Goal: Ask a question: Seek information or help from site administrators or community

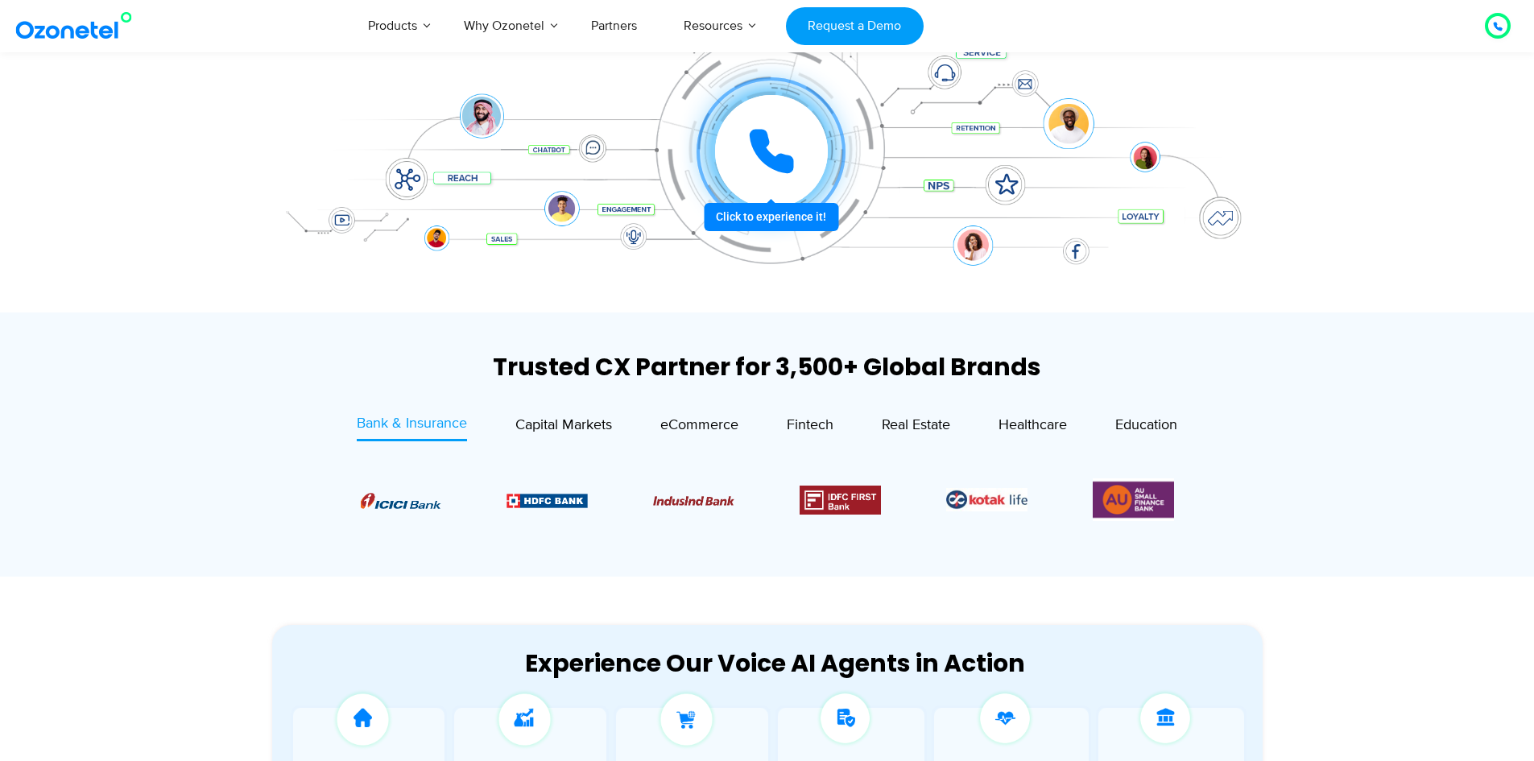
scroll to position [322, 0]
click at [756, 158] on icon at bounding box center [771, 151] width 48 height 48
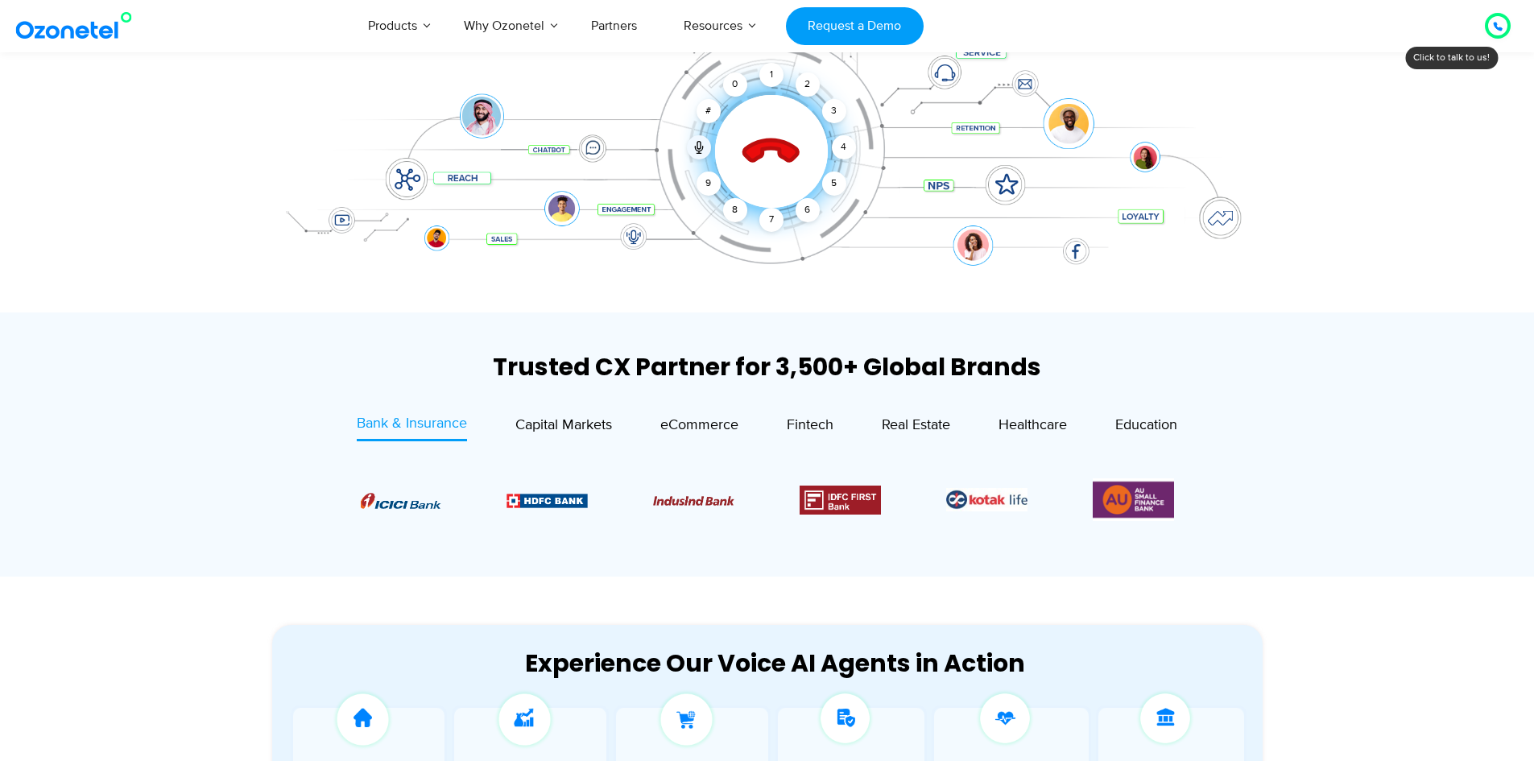
click at [760, 150] on icon at bounding box center [771, 152] width 56 height 56
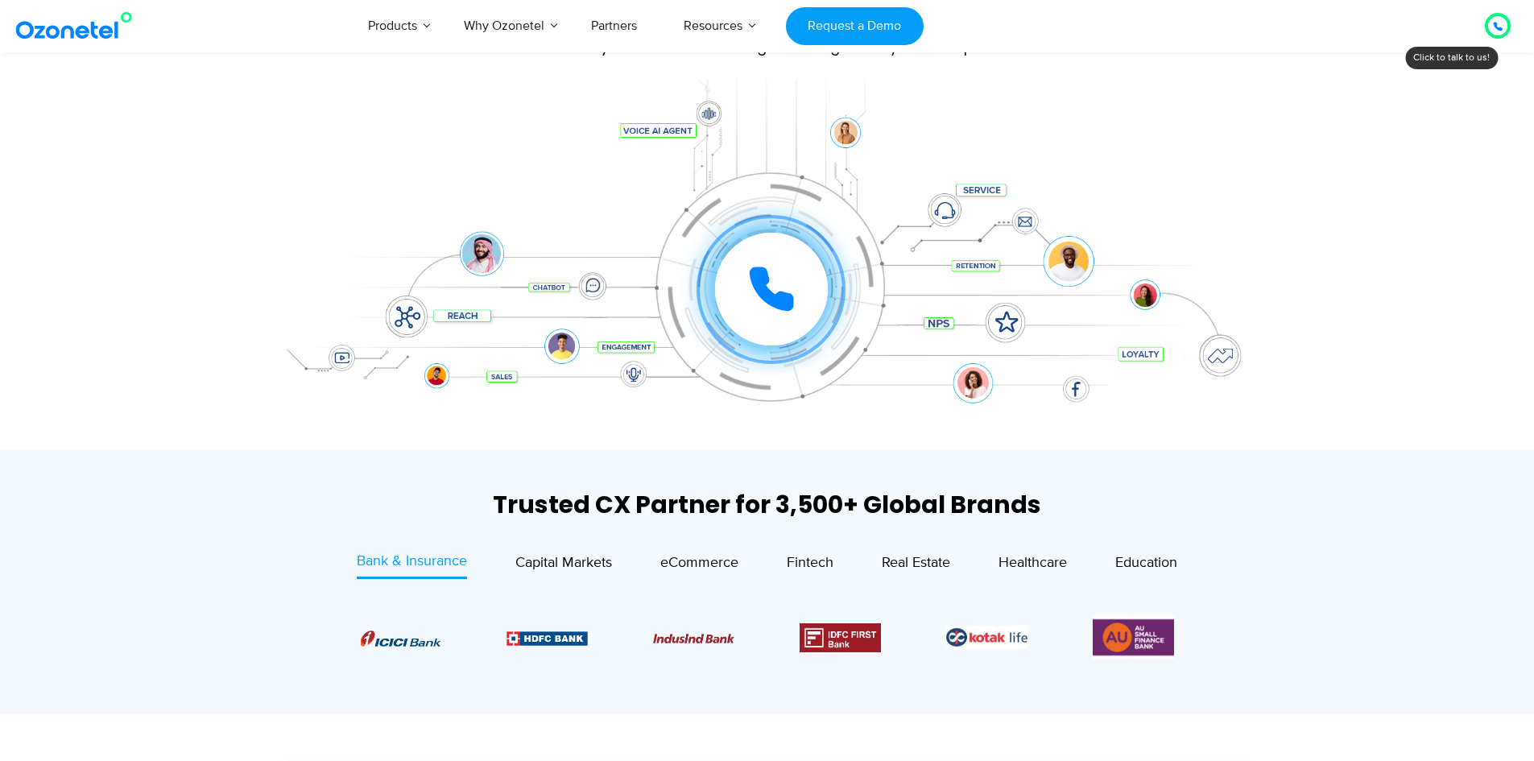
scroll to position [161, 0]
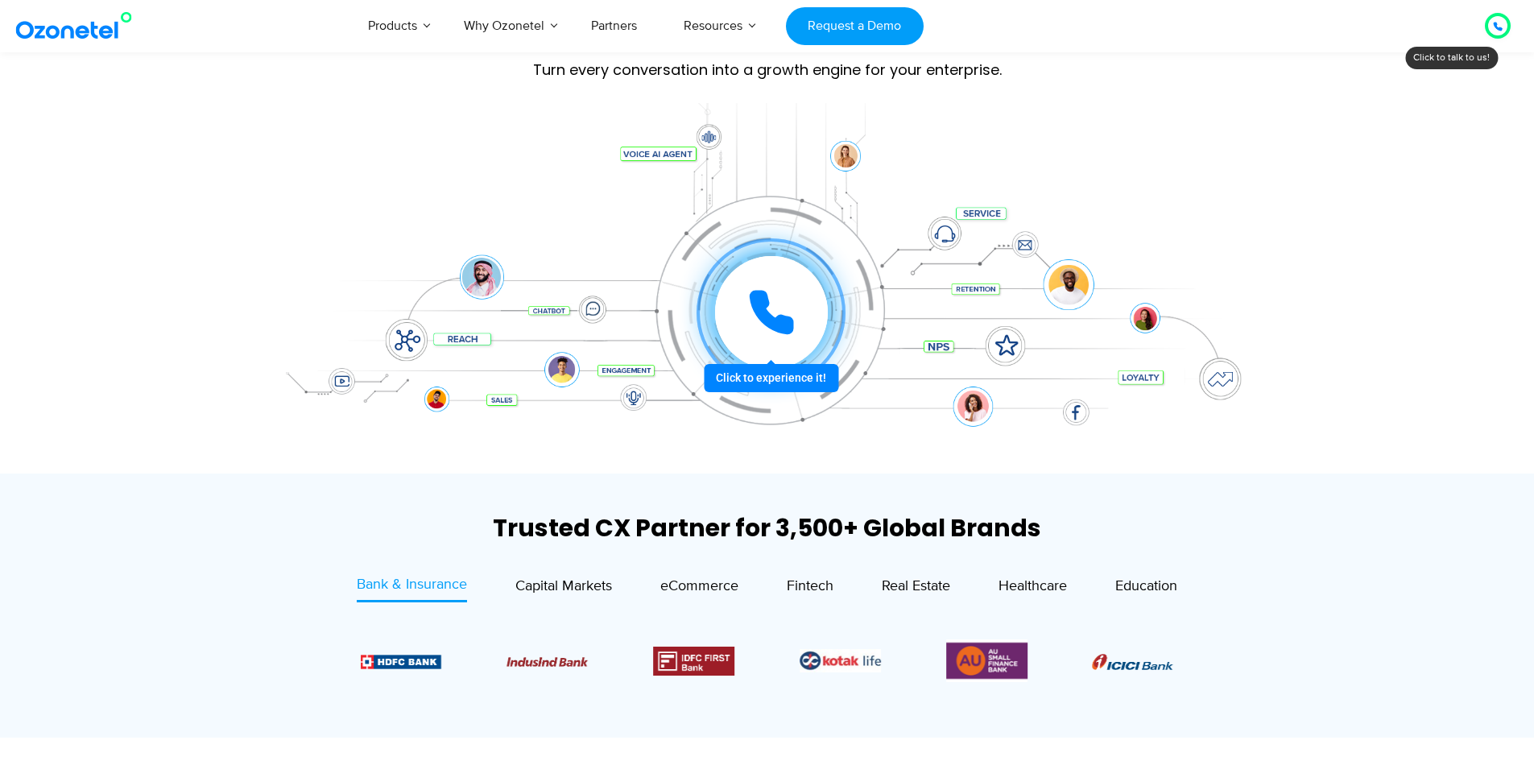
click at [764, 299] on icon at bounding box center [771, 312] width 40 height 40
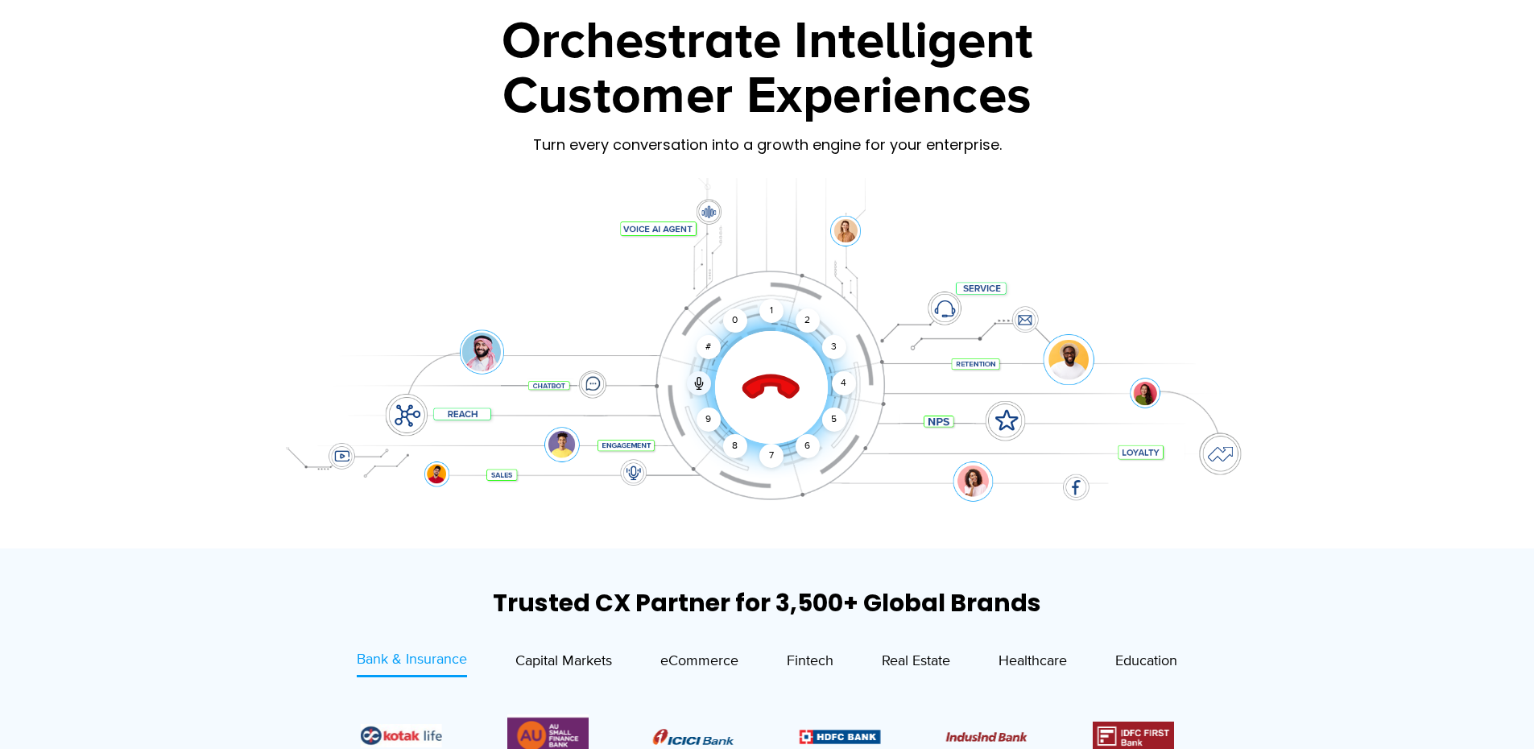
scroll to position [0, 0]
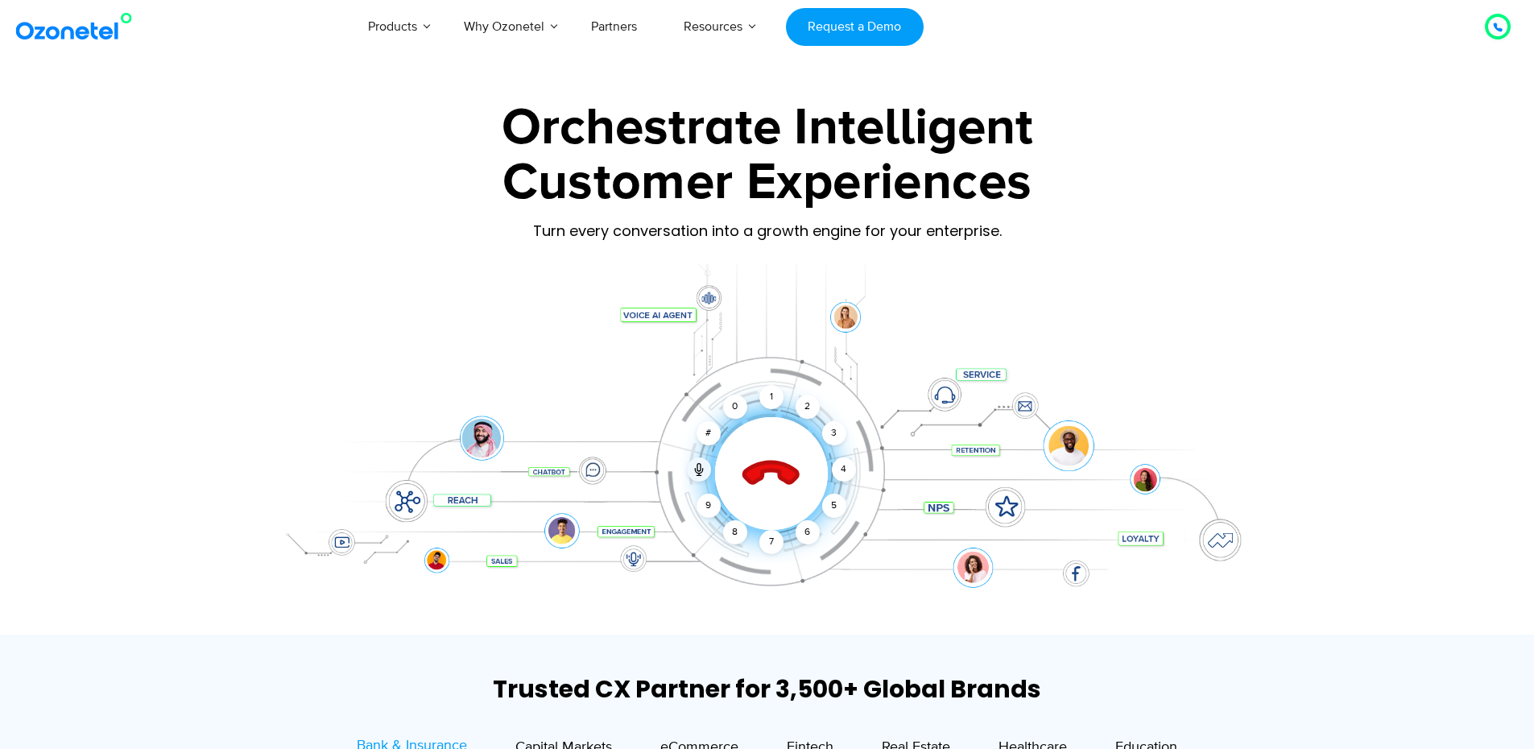
click at [746, 478] on icon at bounding box center [771, 474] width 56 height 56
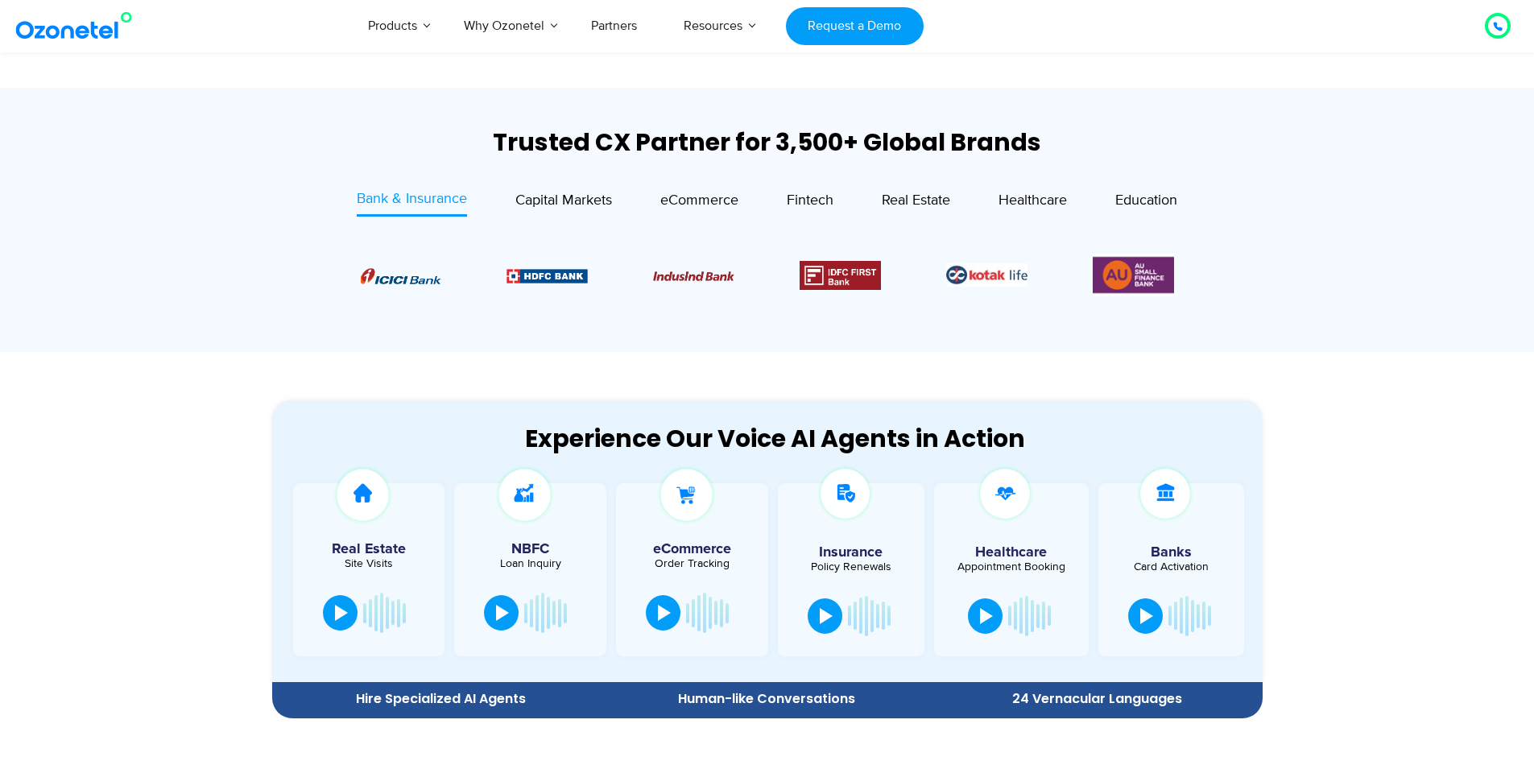
scroll to position [644, 0]
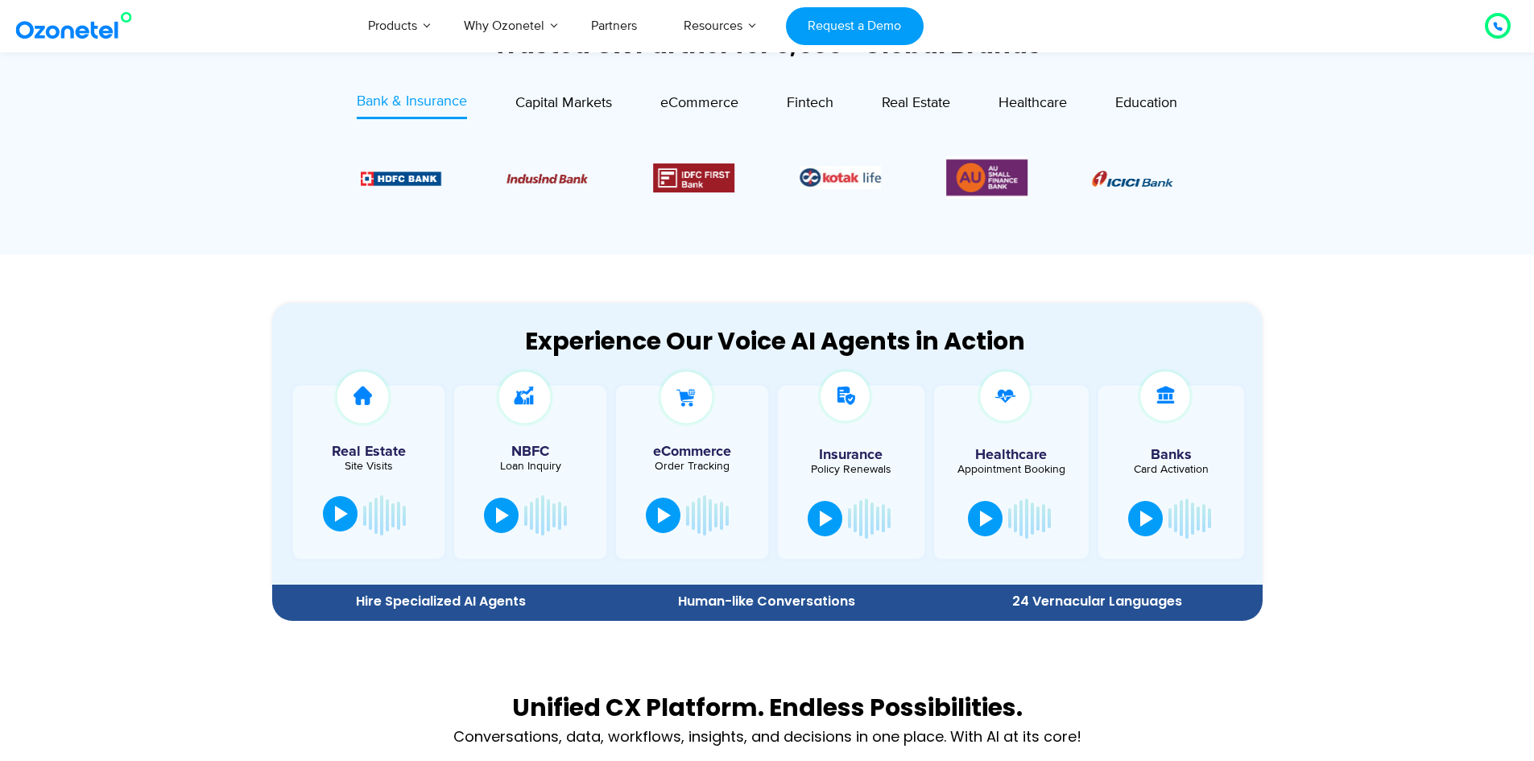
click at [339, 509] on div at bounding box center [341, 514] width 13 height 16
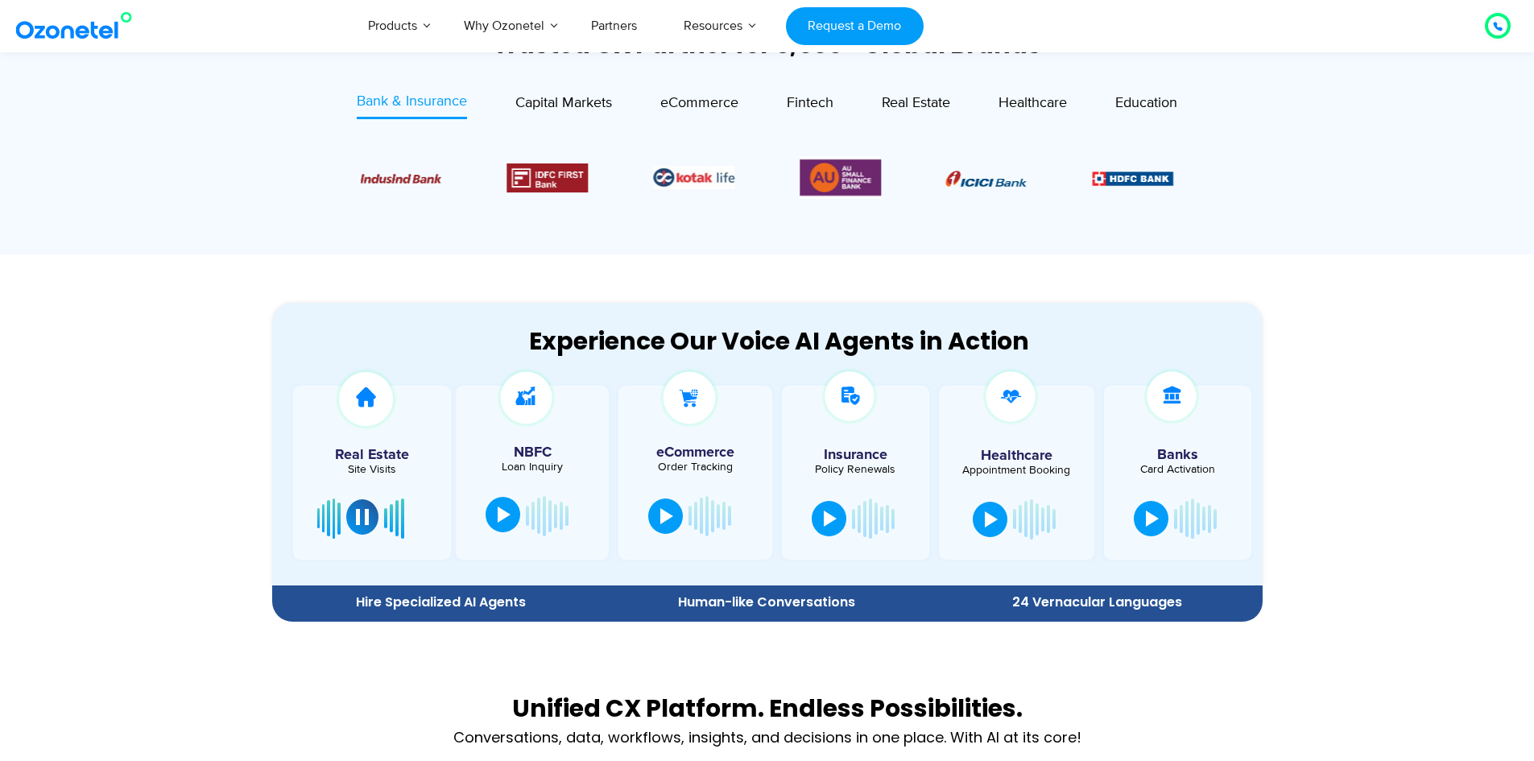
click at [499, 514] on div at bounding box center [504, 515] width 13 height 16
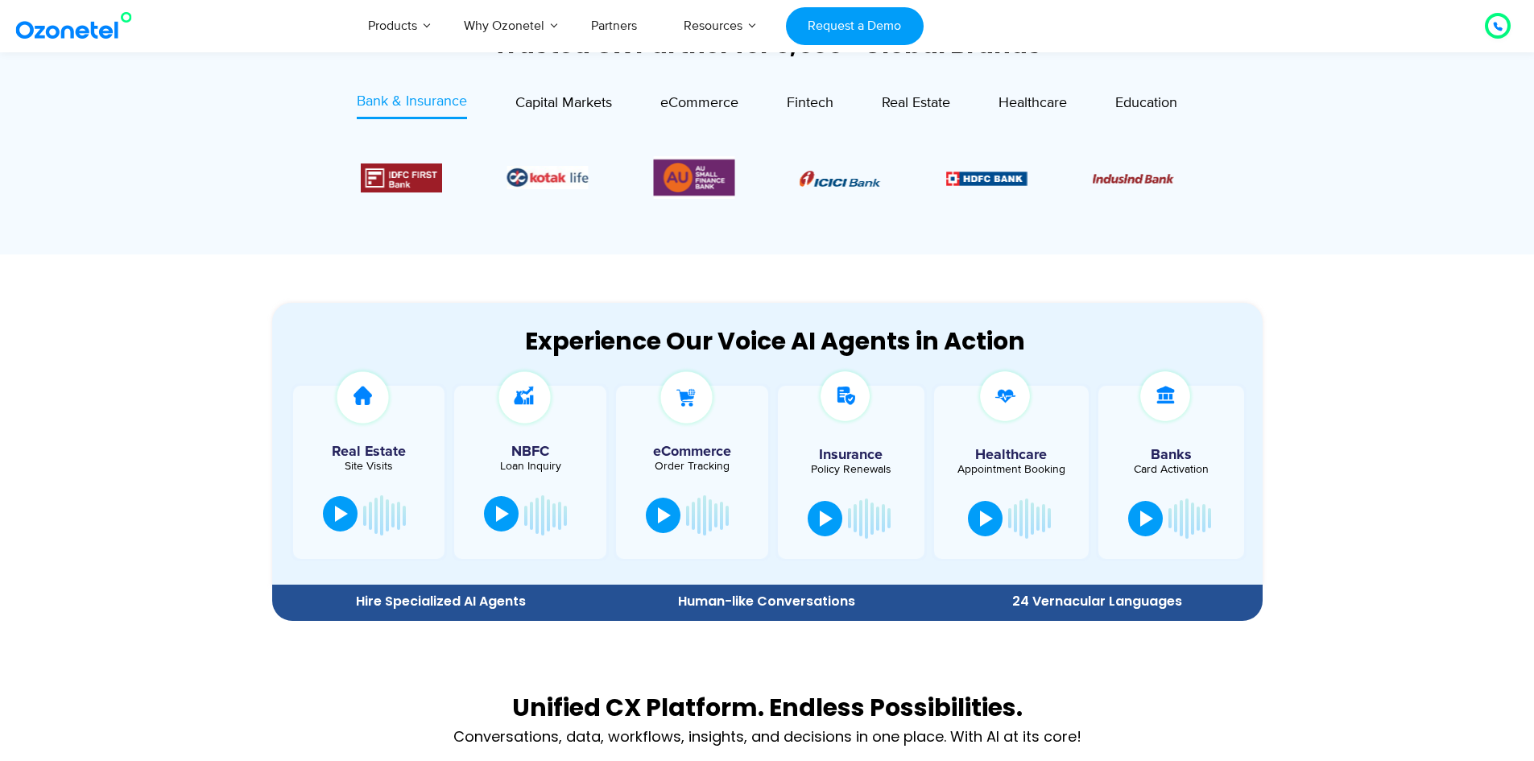
click at [499, 514] on div at bounding box center [502, 514] width 13 height 16
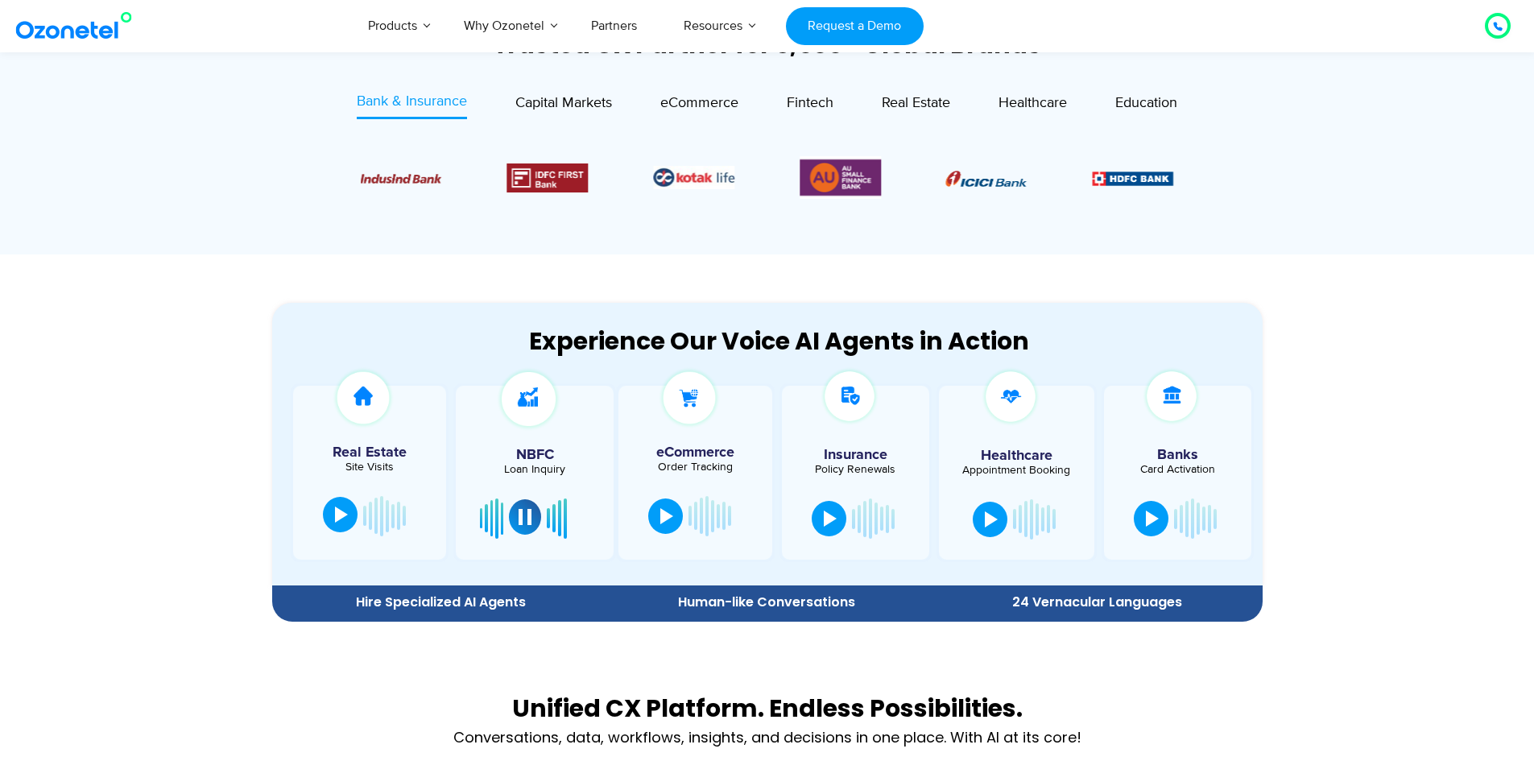
click at [532, 518] on div at bounding box center [525, 517] width 13 height 16
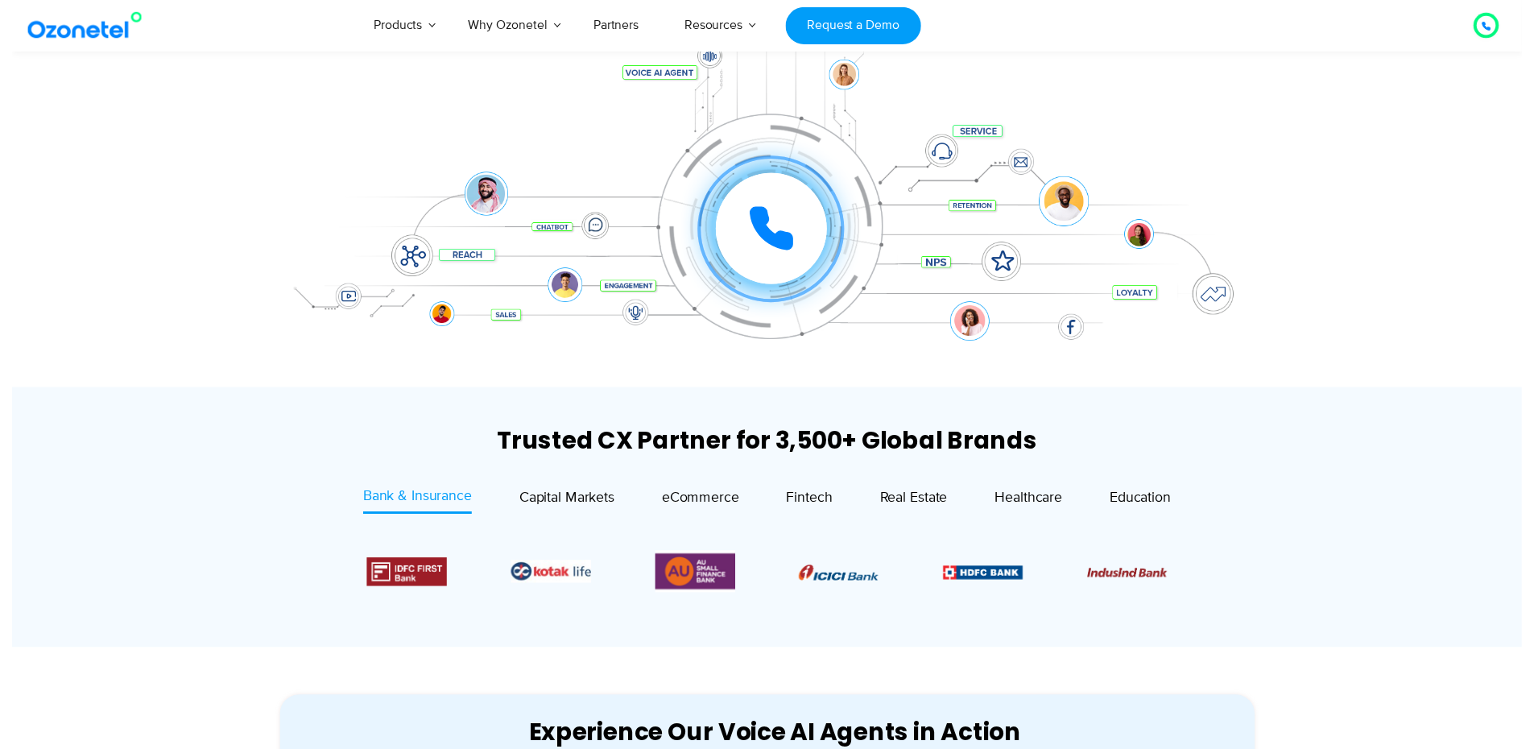
scroll to position [0, 0]
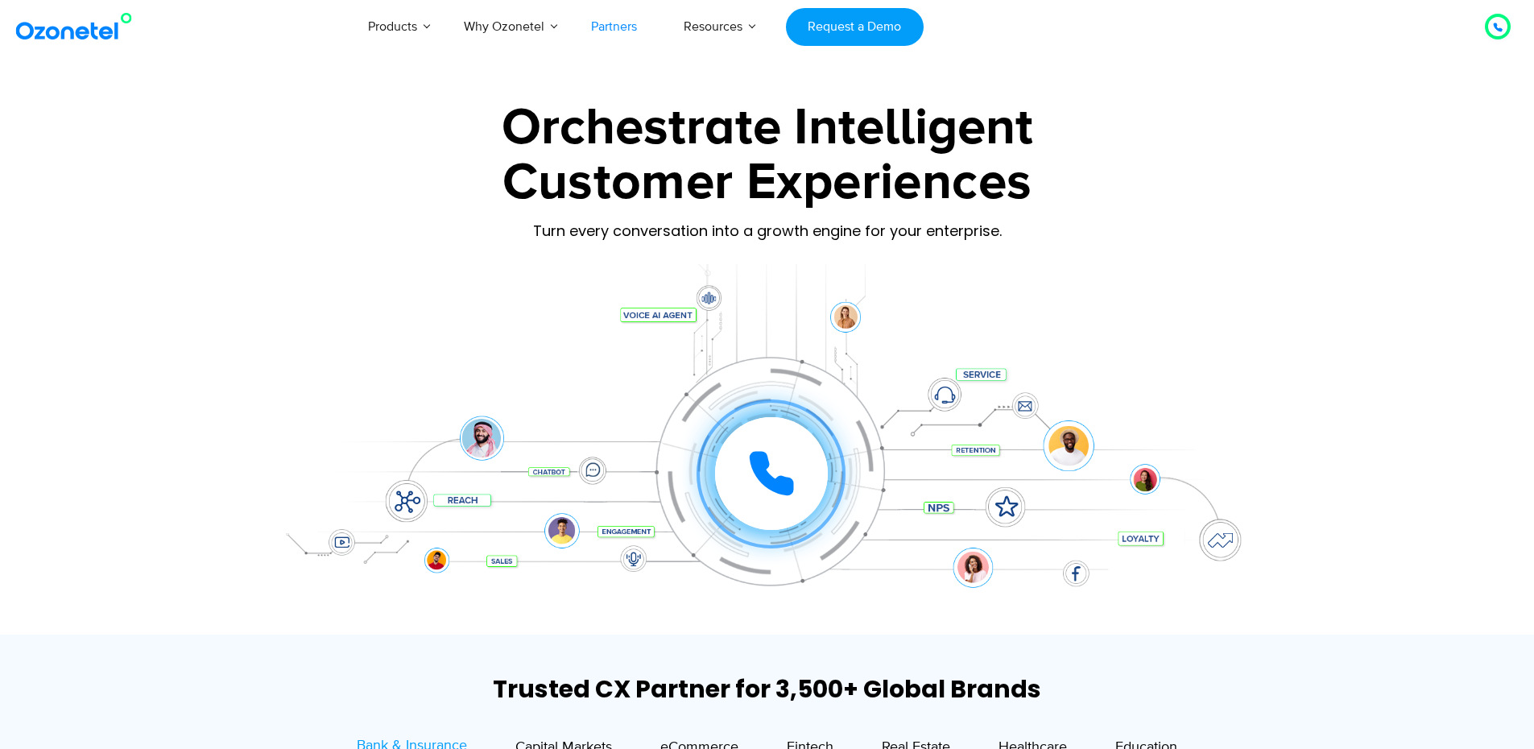
click at [621, 26] on link "Partners" at bounding box center [614, 26] width 93 height 53
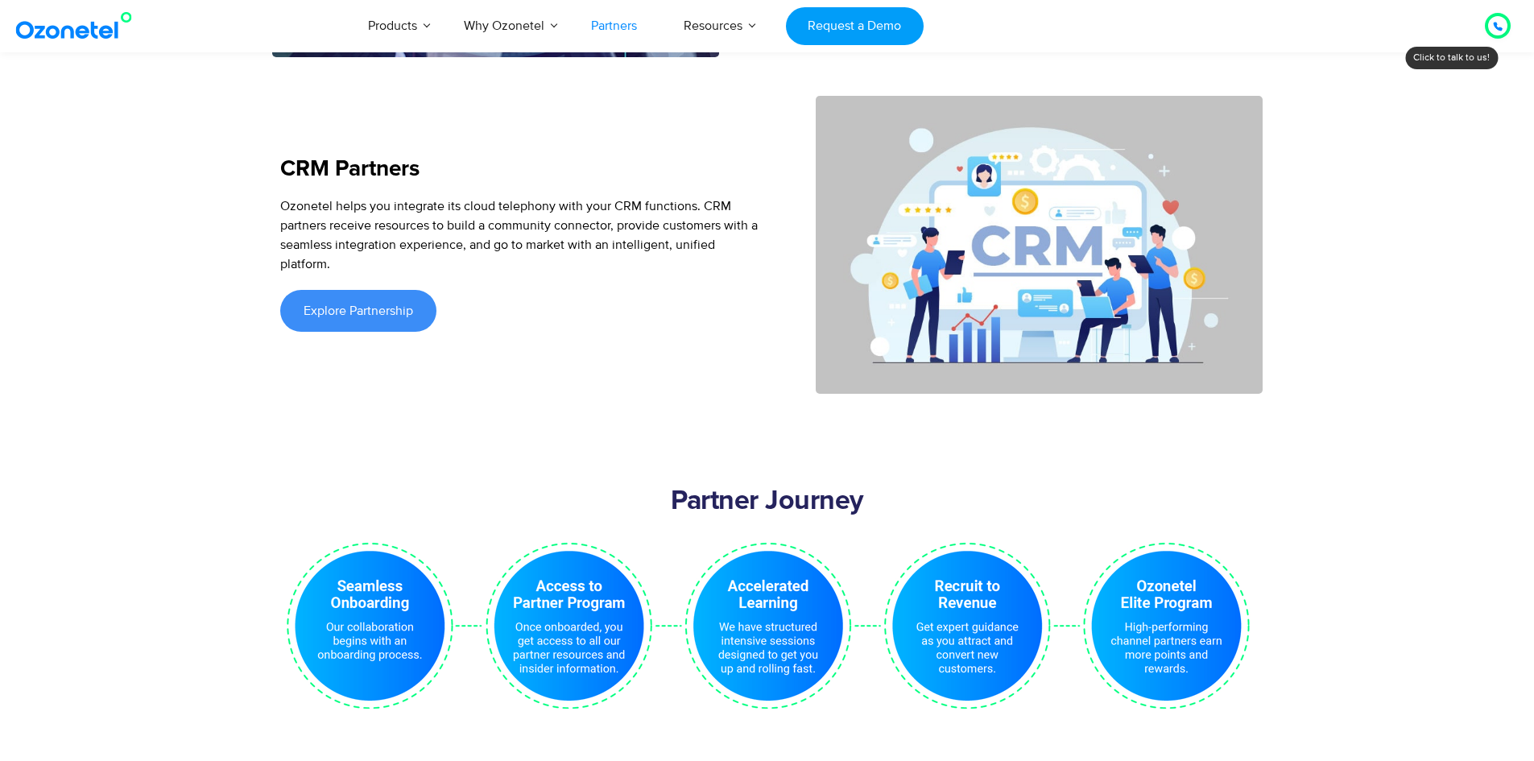
scroll to position [2924, 0]
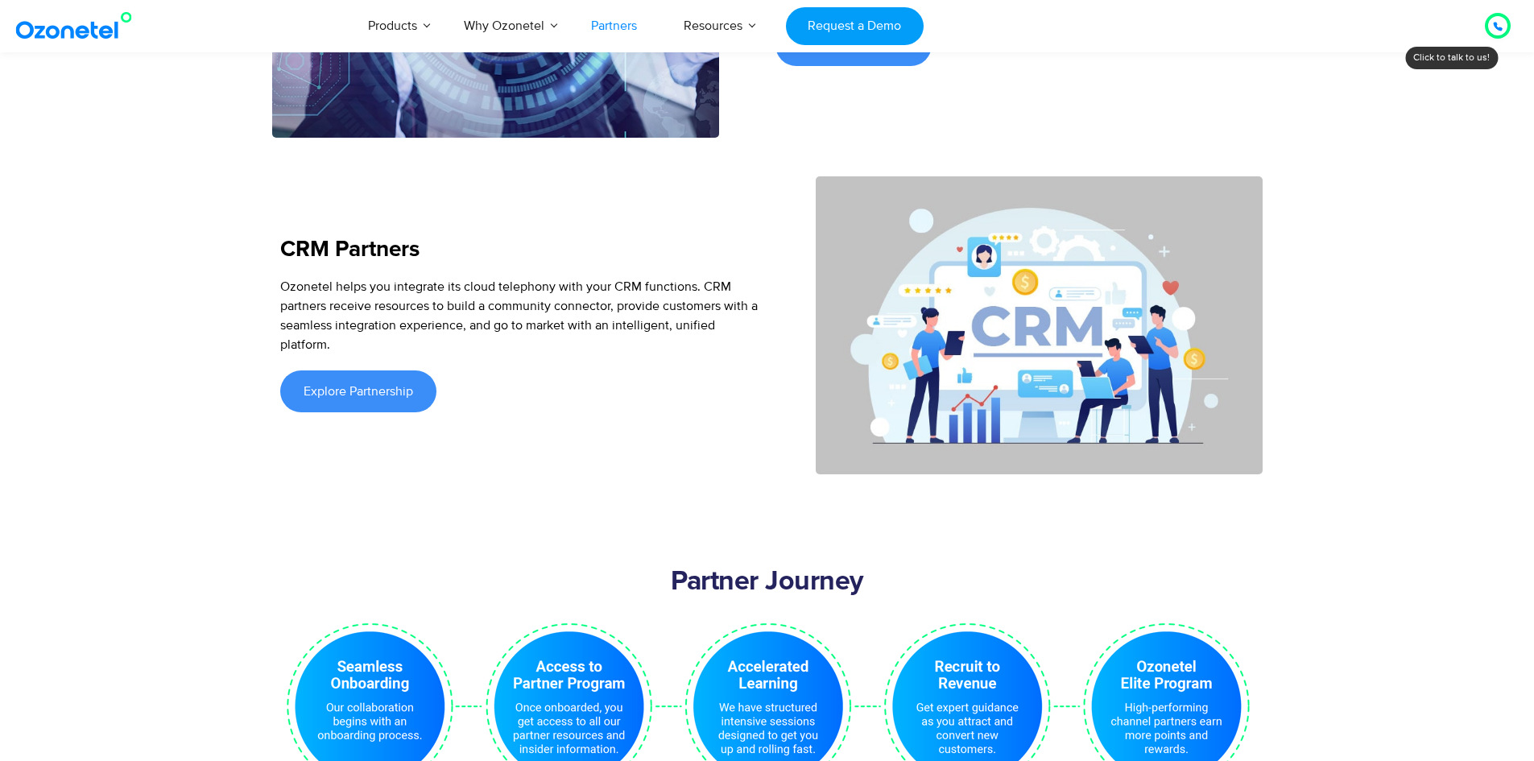
click at [370, 295] on div "Ozonetel helps you integrate its cloud telephony with your CRM functions. CRM p…" at bounding box center [519, 315] width 479 height 77
click at [346, 385] on span "Explore Partnership" at bounding box center [359, 391] width 110 height 13
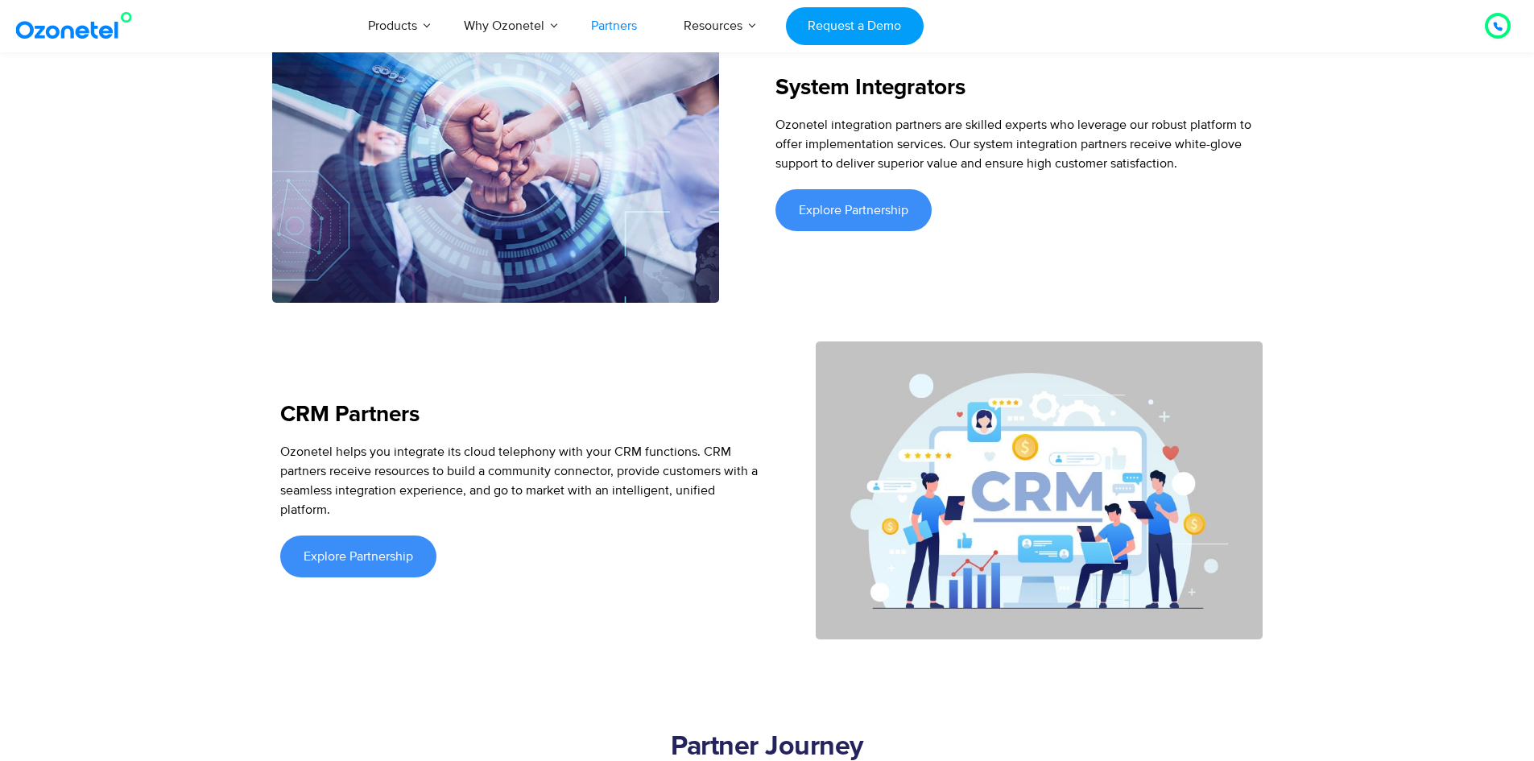
scroll to position [2843, 0]
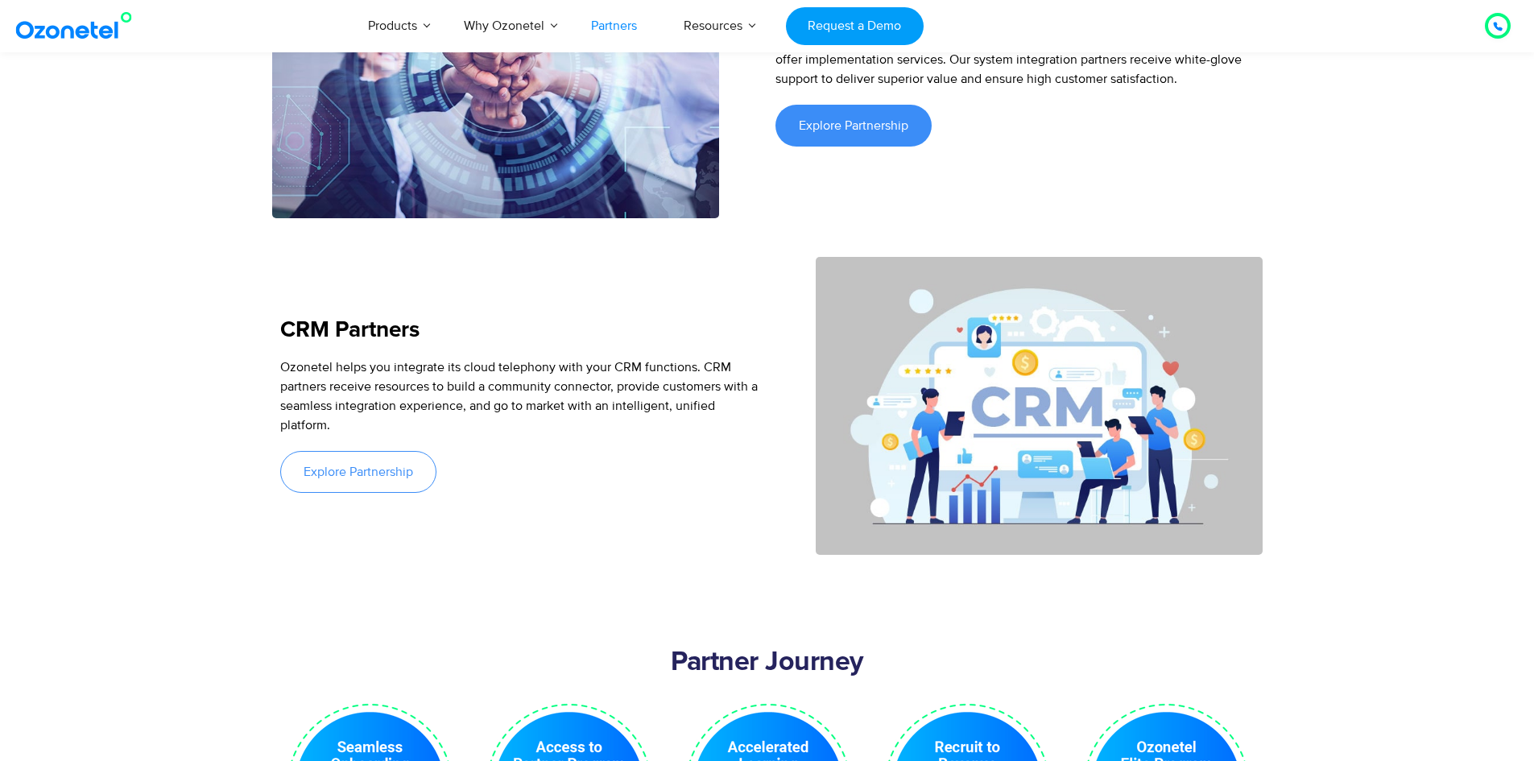
click at [354, 466] on span "Explore Partnership" at bounding box center [359, 472] width 110 height 13
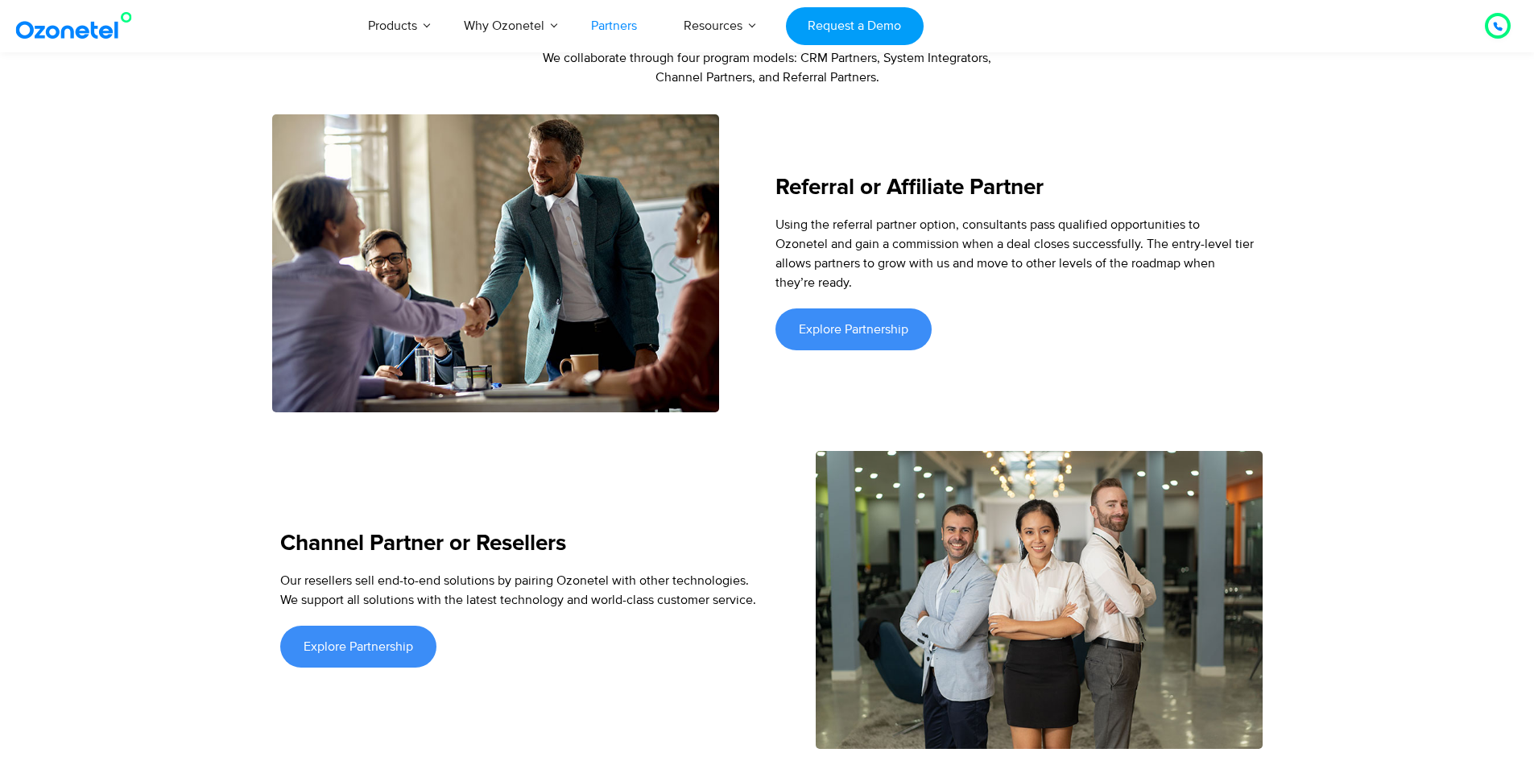
scroll to position [1957, 0]
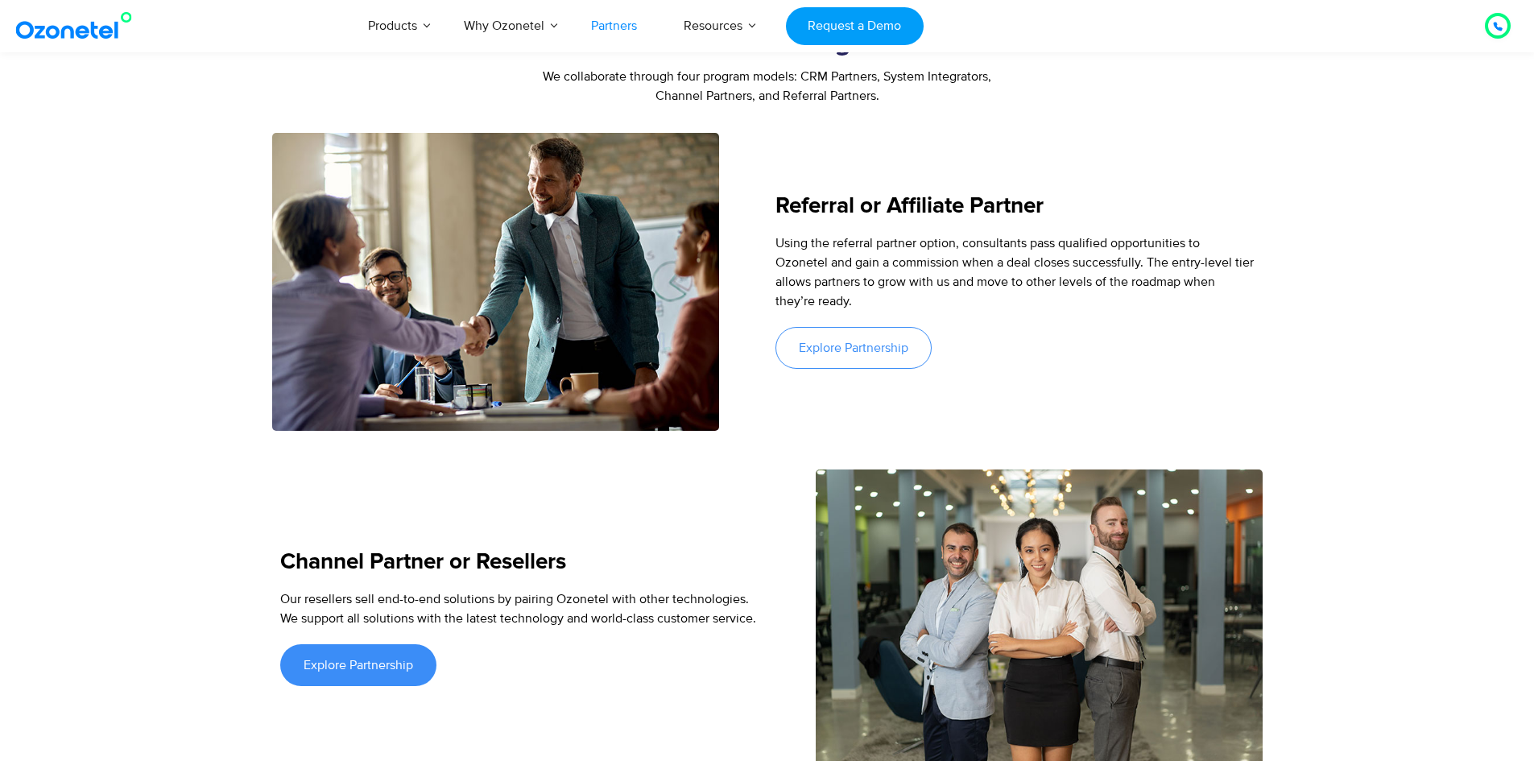
click at [896, 327] on link "Explore Partnership" at bounding box center [854, 348] width 156 height 42
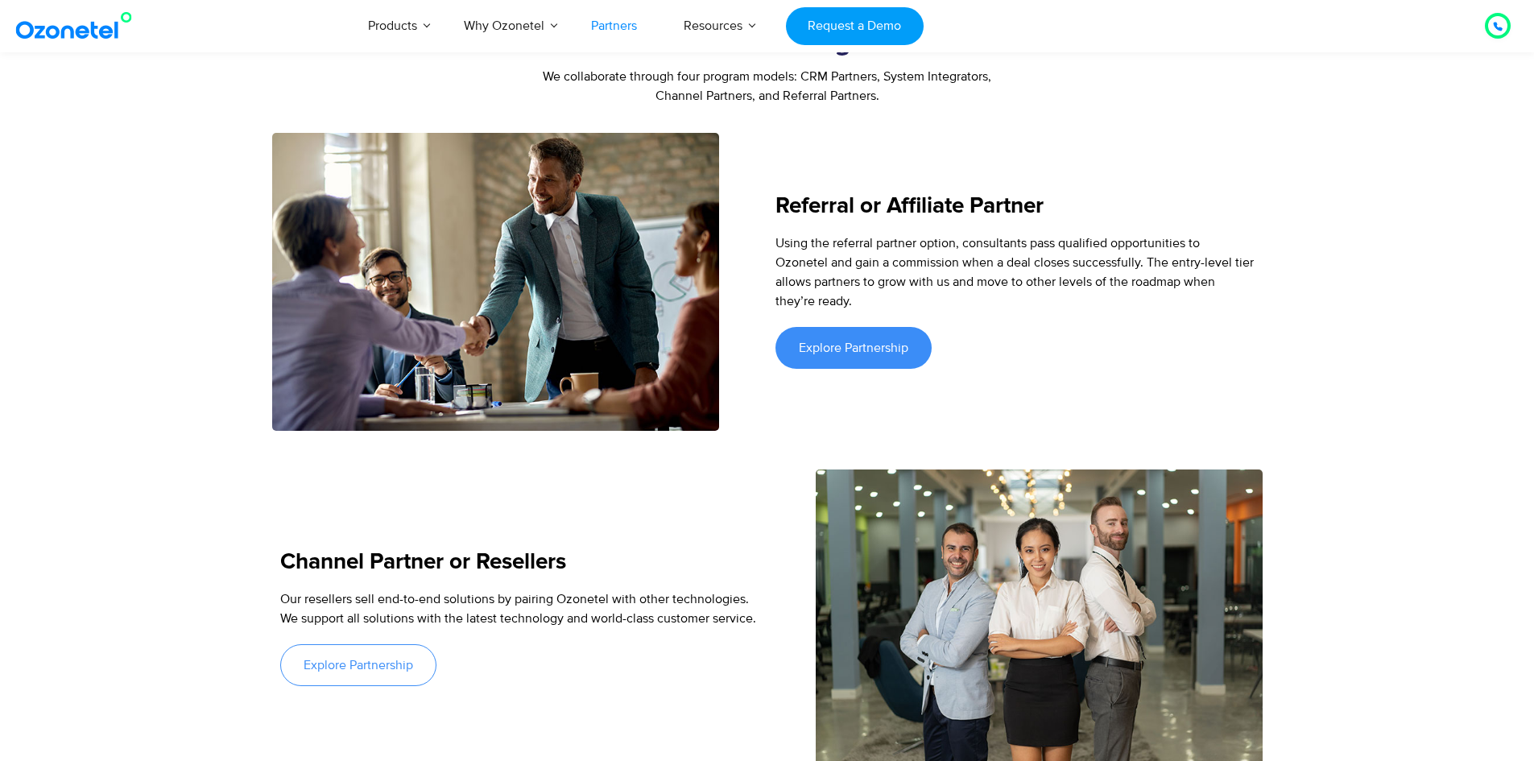
click at [378, 659] on span "Explore Partnership" at bounding box center [359, 665] width 110 height 13
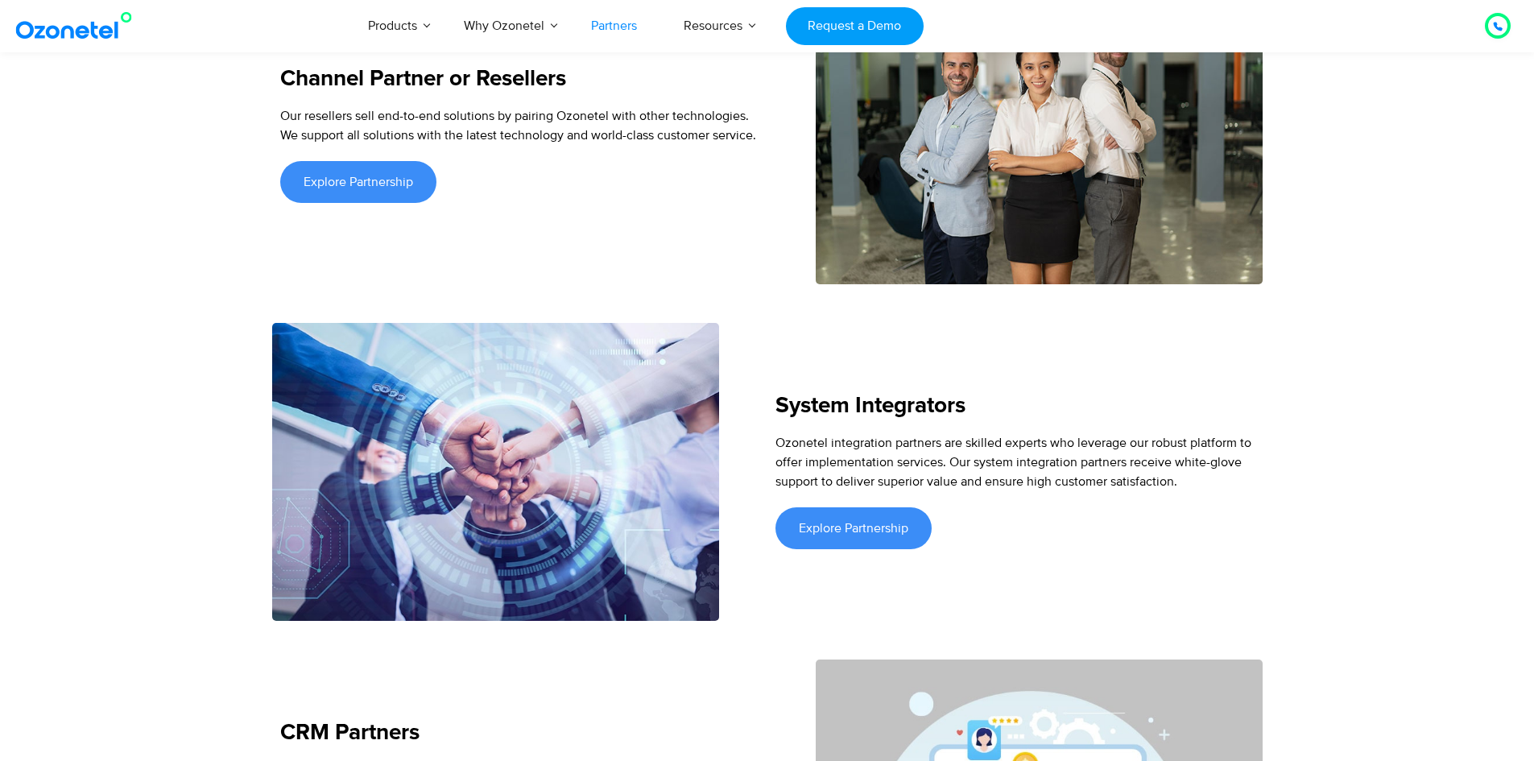
scroll to position [2521, 0]
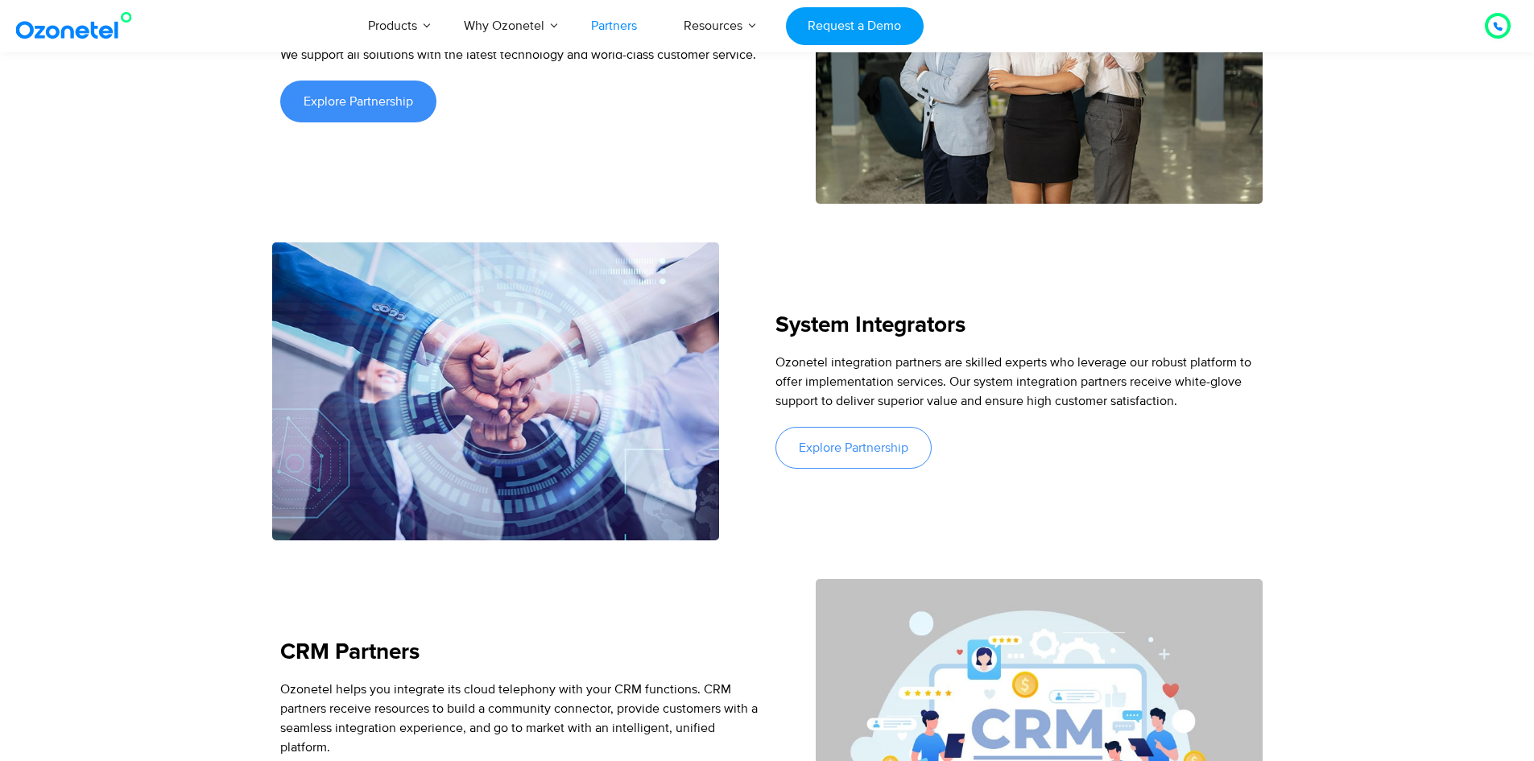
click at [830, 427] on link "Explore Partnership" at bounding box center [854, 448] width 156 height 42
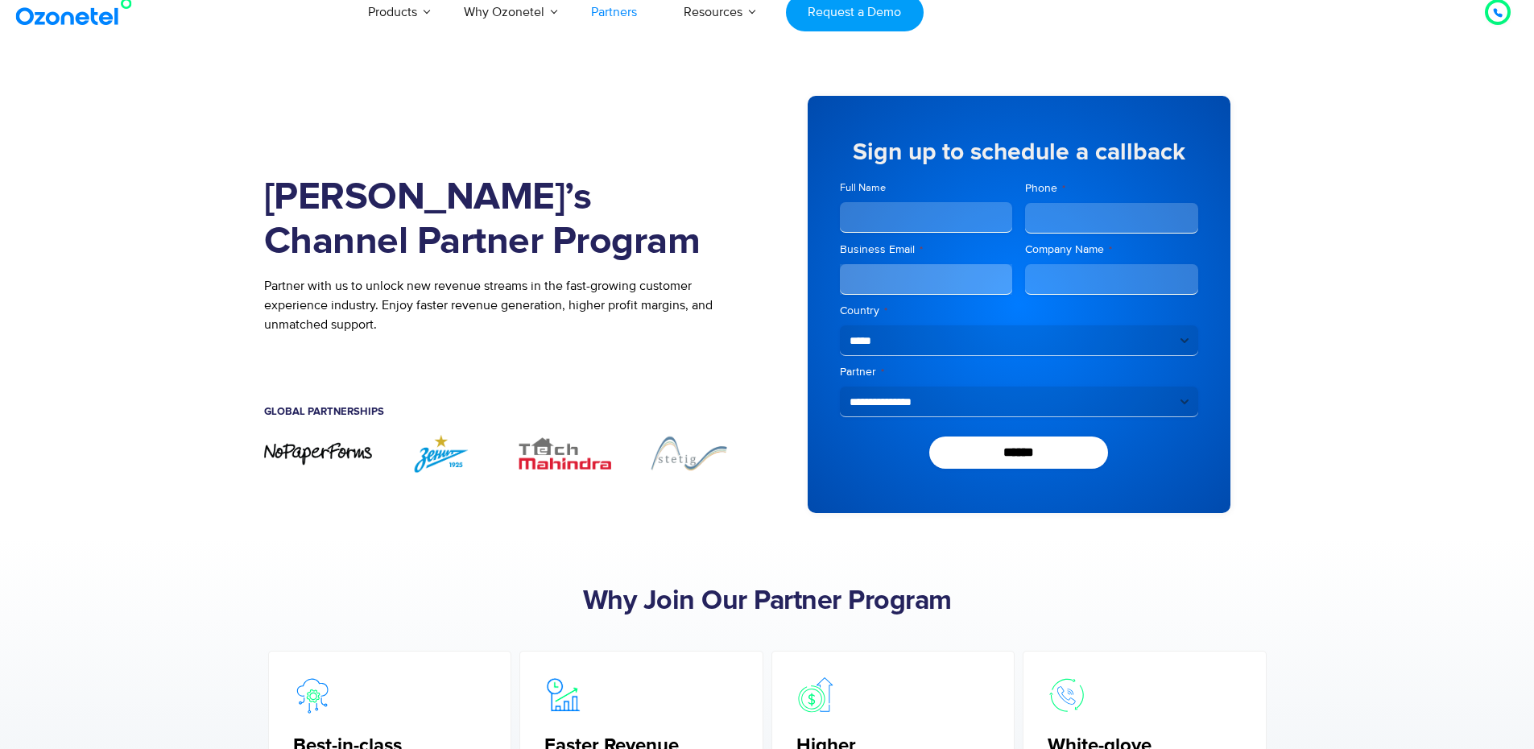
scroll to position [0, 0]
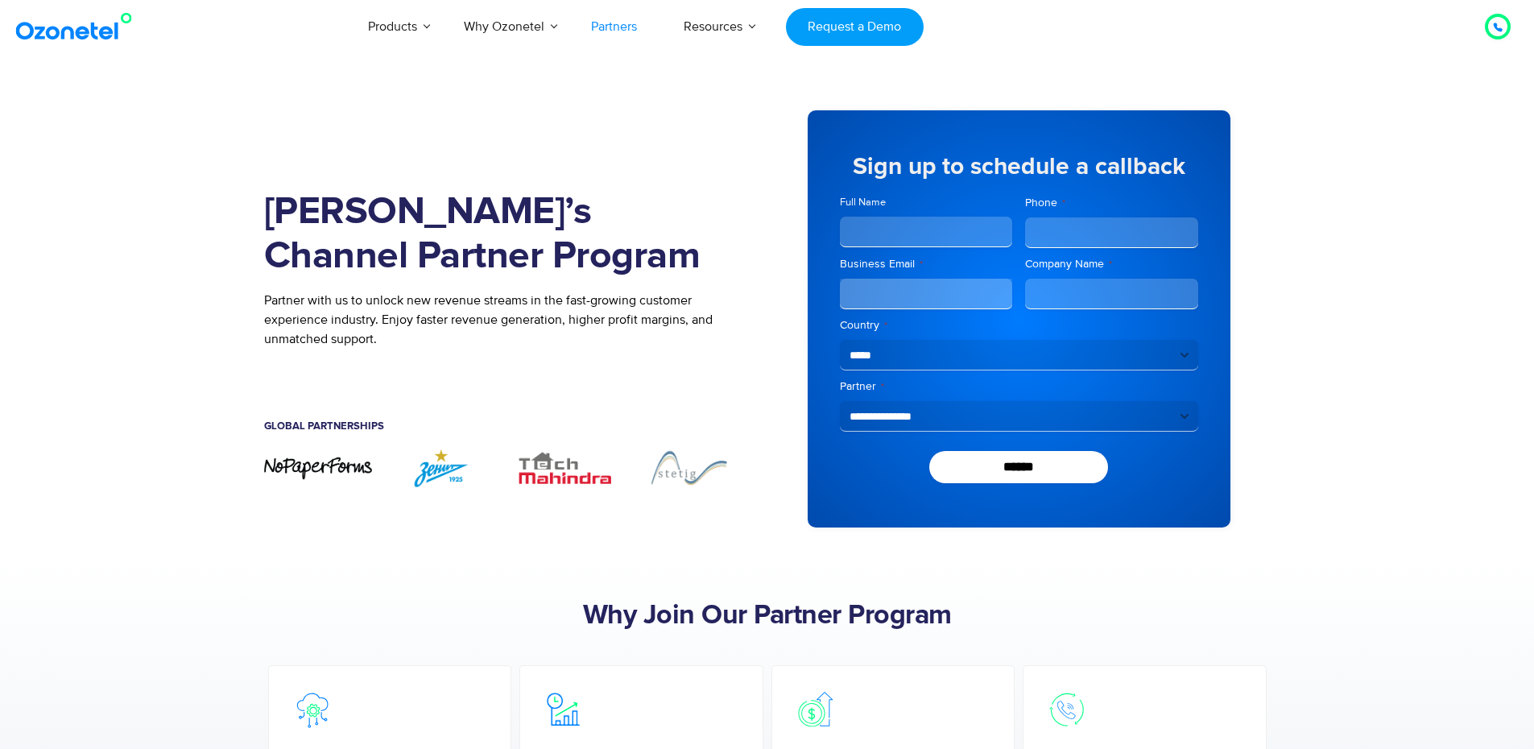
click at [82, 35] on img at bounding box center [77, 26] width 130 height 29
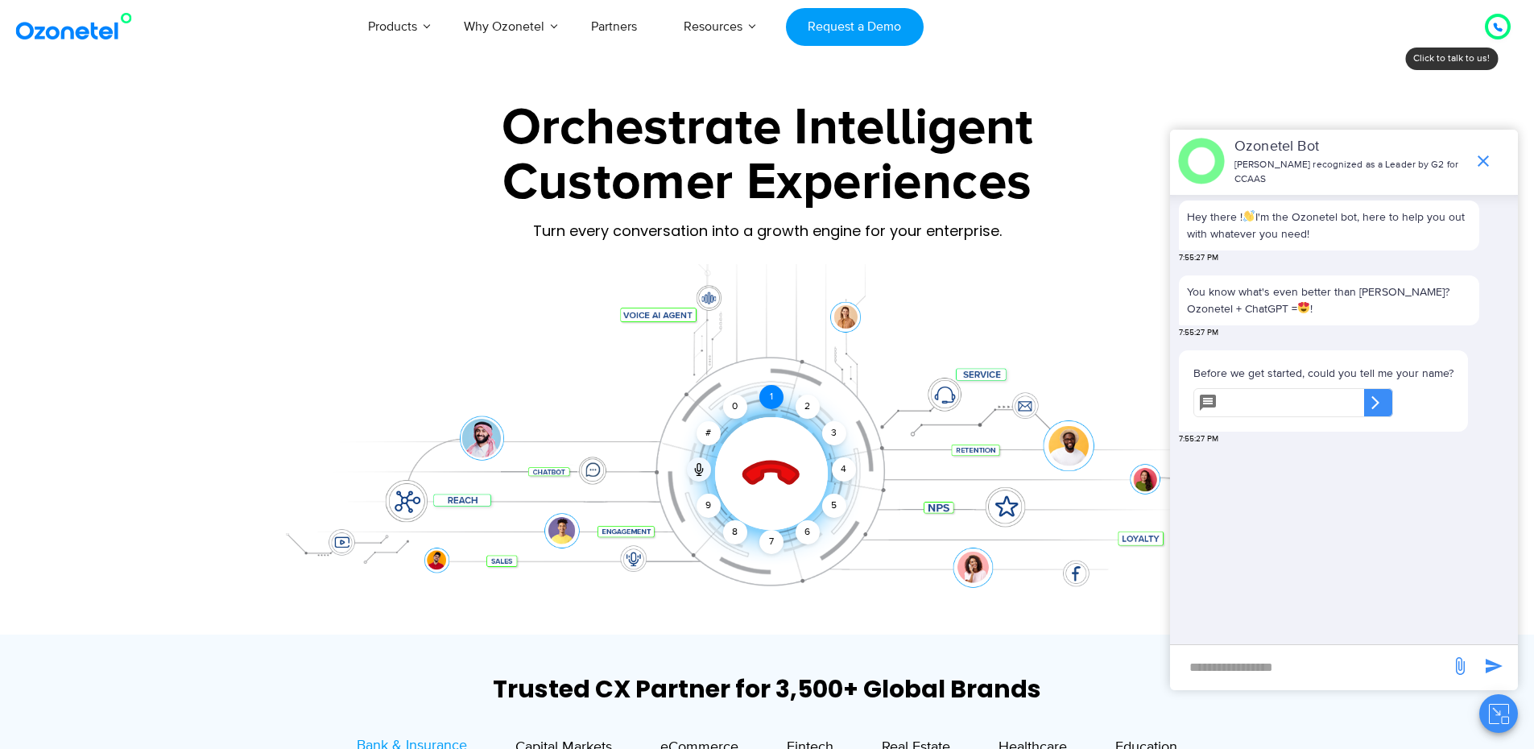
click at [774, 400] on div "1" at bounding box center [772, 397] width 24 height 24
click at [1384, 390] on div "​" at bounding box center [1376, 403] width 16 height 26
click at [1336, 393] on input "text" at bounding box center [1294, 402] width 140 height 29
type input "**********"
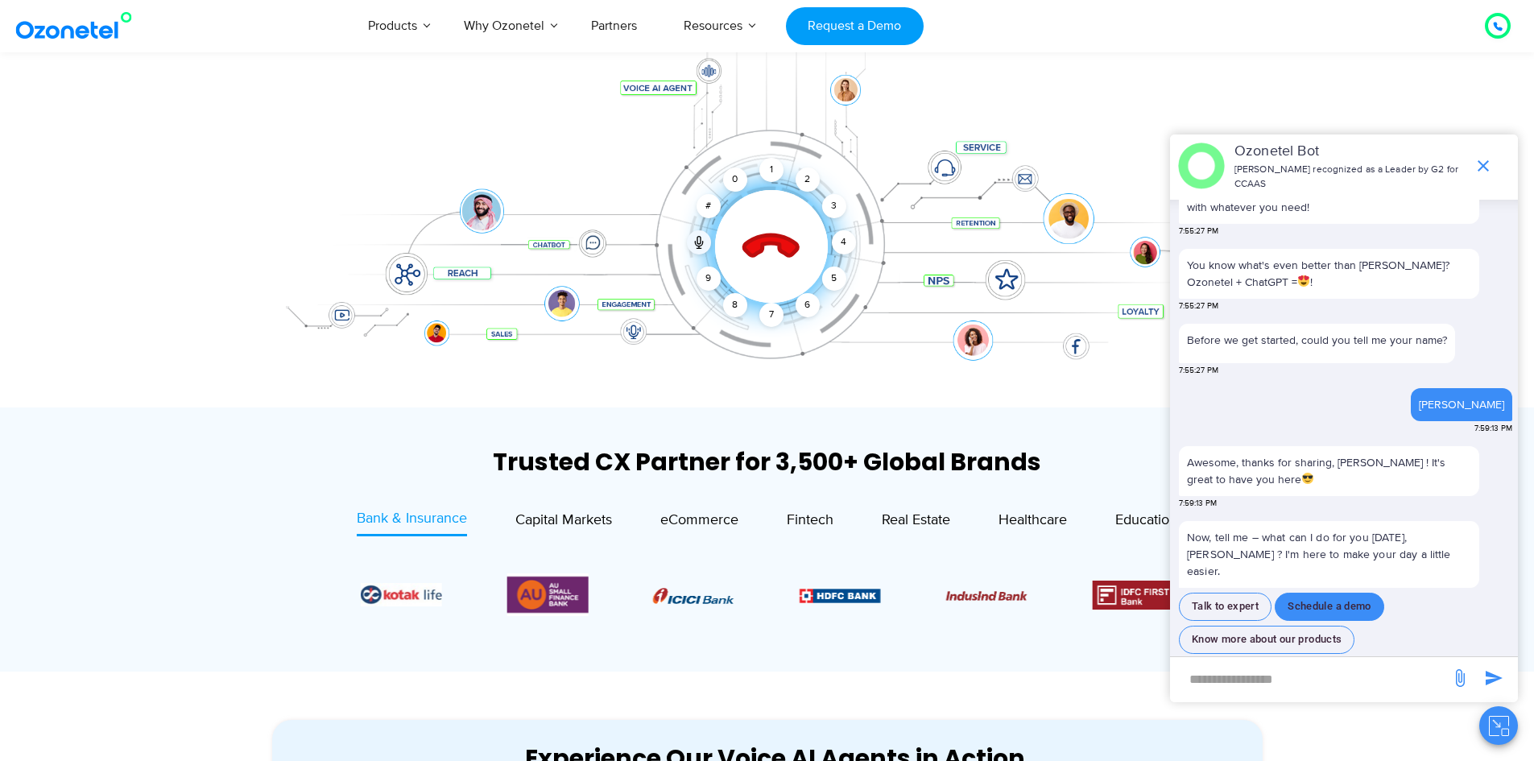
scroll to position [242, 0]
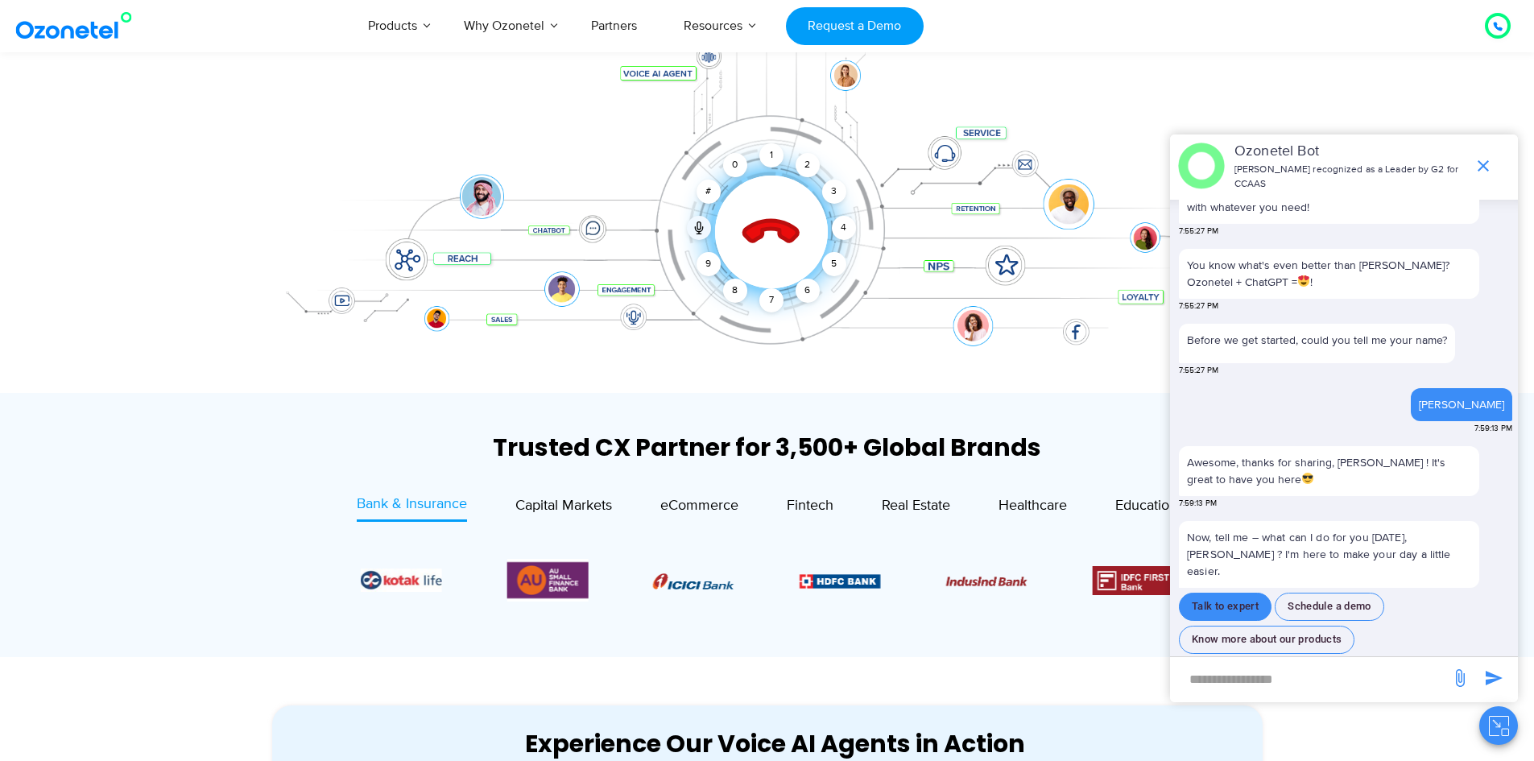
click at [1227, 593] on button "Talk to expert" at bounding box center [1225, 607] width 93 height 28
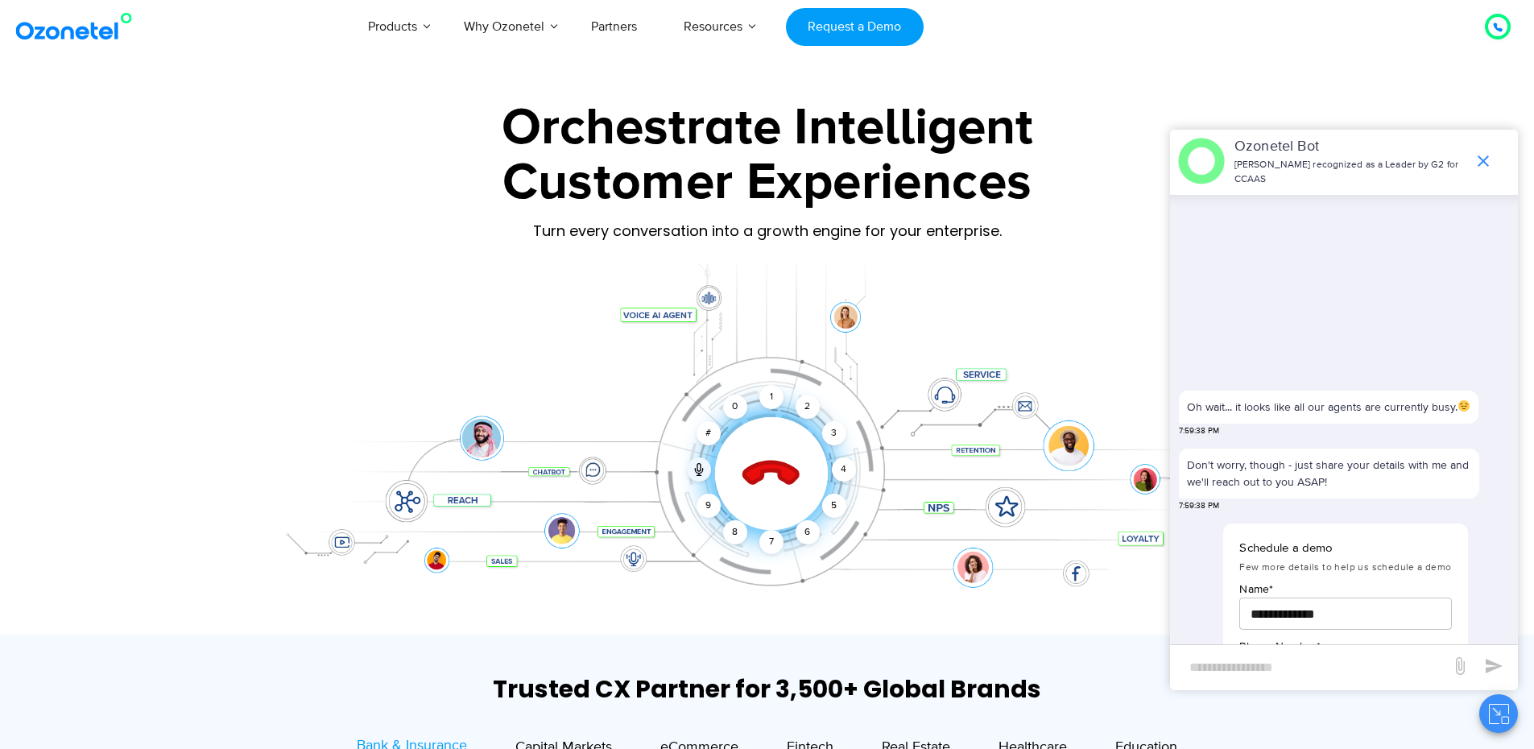
scroll to position [536, 0]
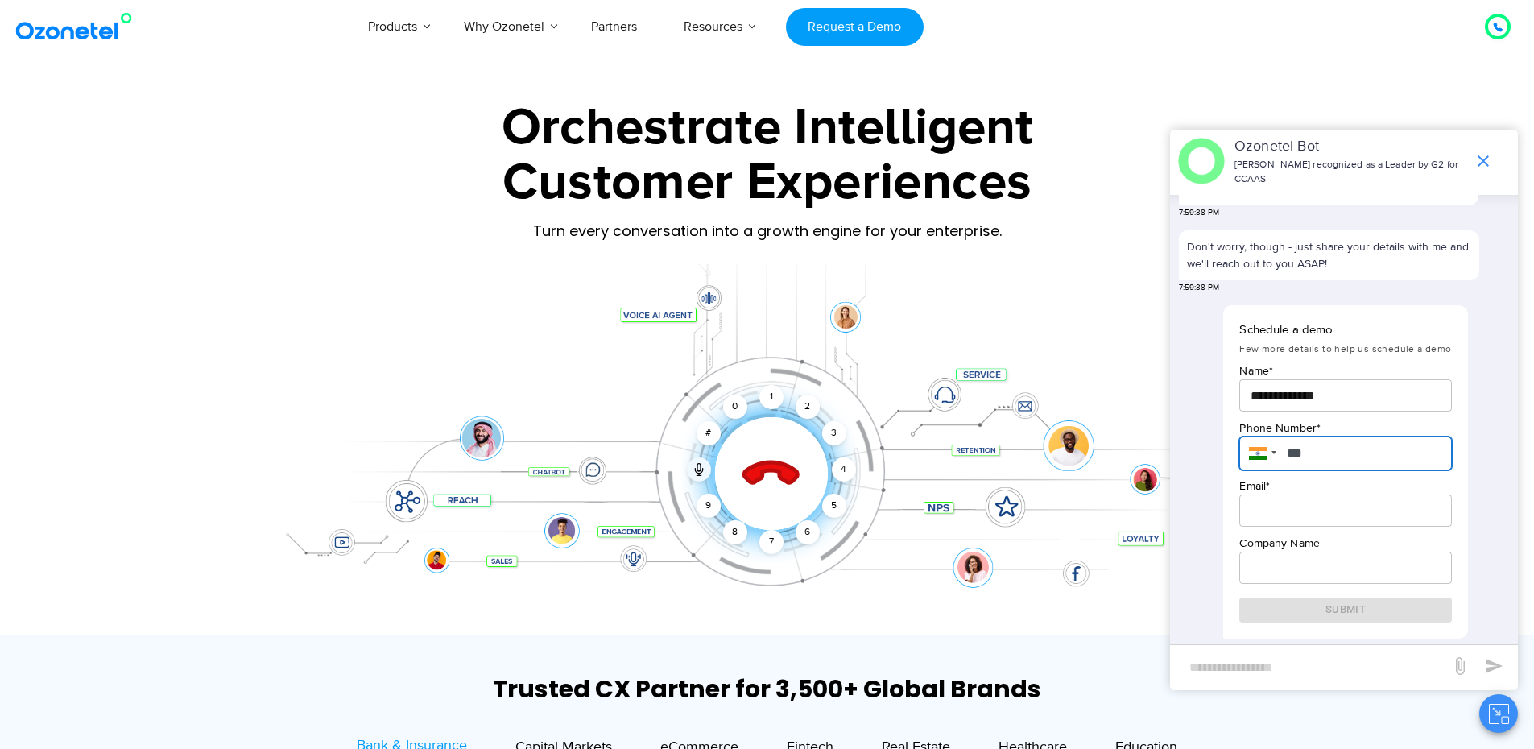
click at [1384, 445] on input "***" at bounding box center [1346, 454] width 212 height 34
type input "**********"
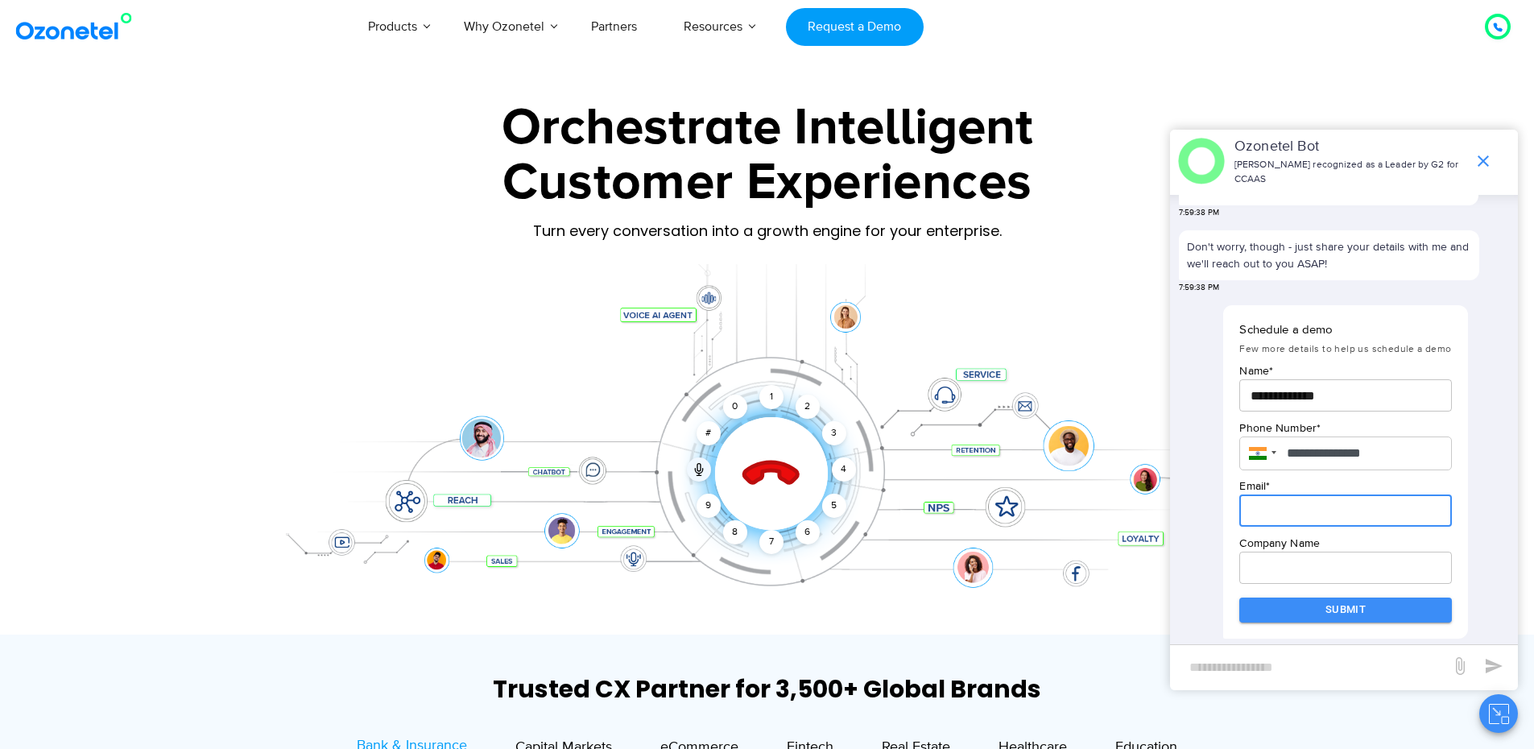
click at [1342, 505] on input "email" at bounding box center [1346, 511] width 212 height 32
type input "**********"
click at [1478, 161] on icon "end chat or minimize" at bounding box center [1483, 160] width 19 height 19
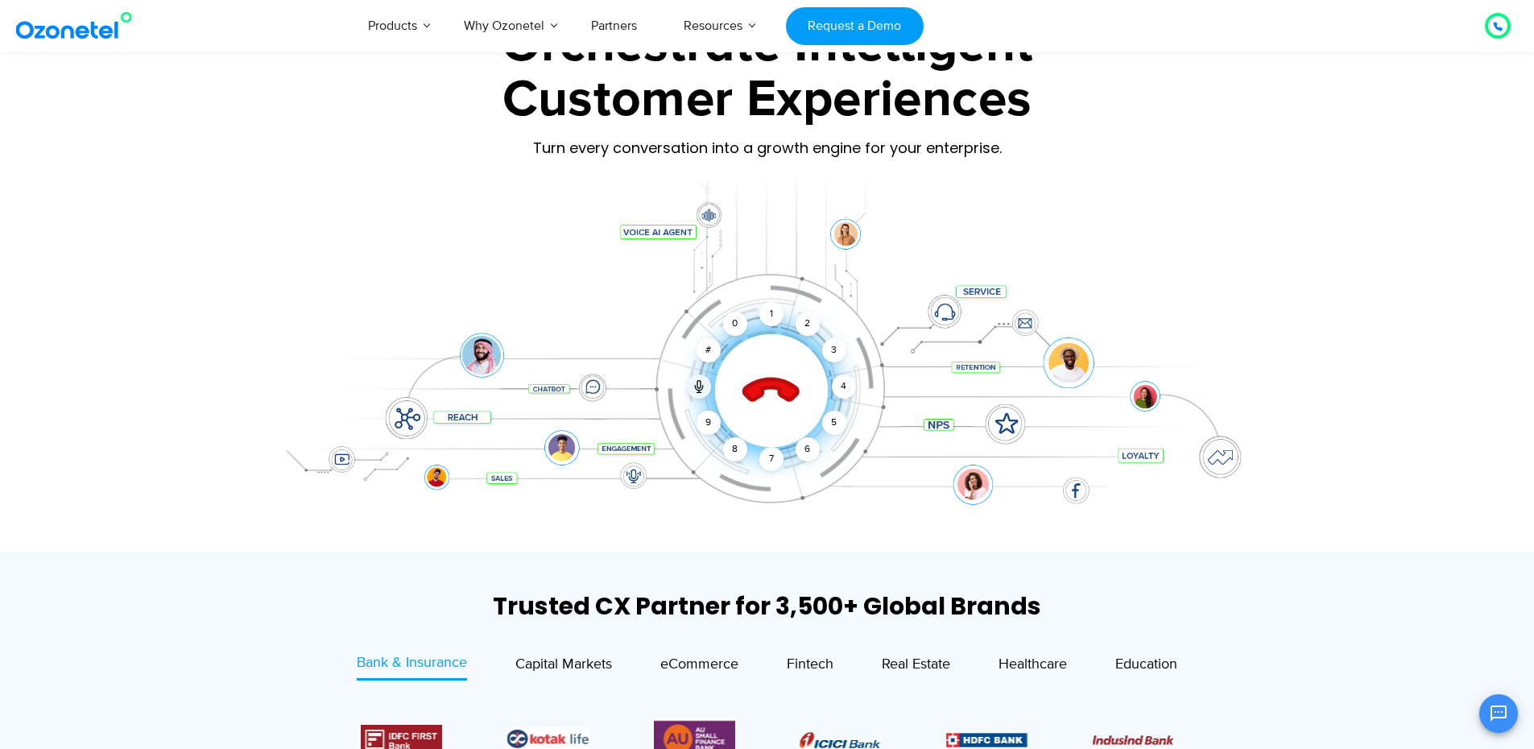
scroll to position [0, 0]
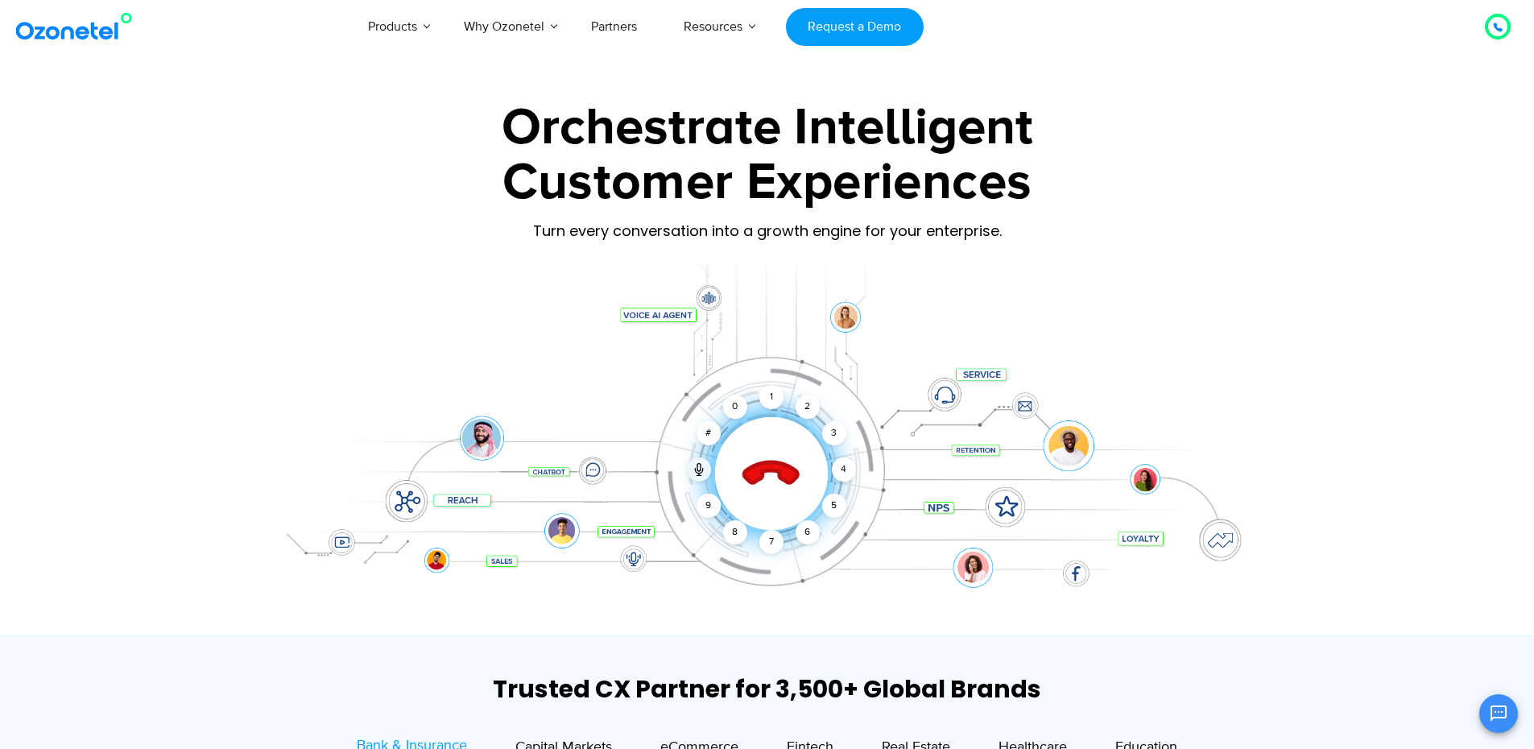
click at [1496, 710] on icon "Open chat" at bounding box center [1498, 713] width 19 height 19
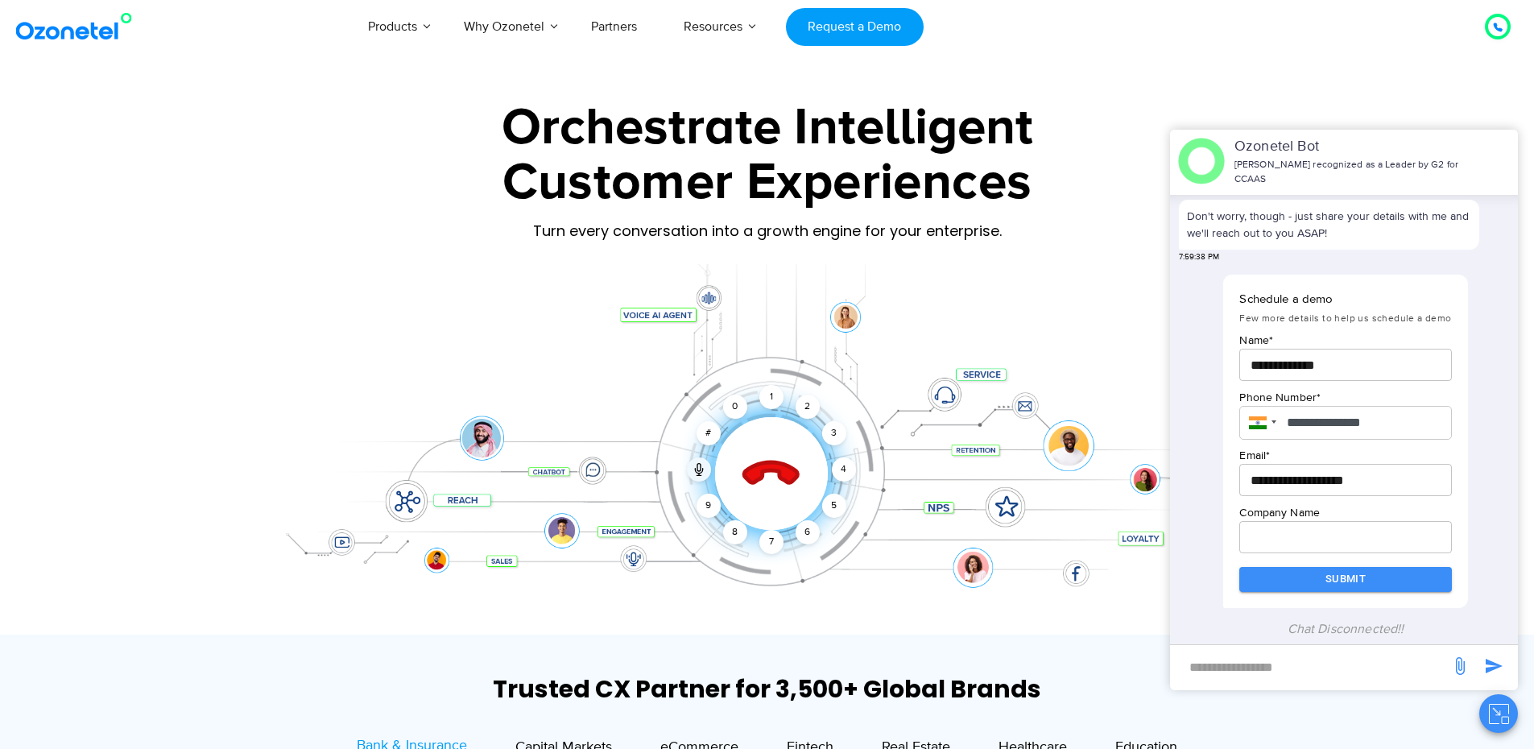
click at [1497, 712] on icon "Close chat" at bounding box center [1496, 711] width 7 height 7
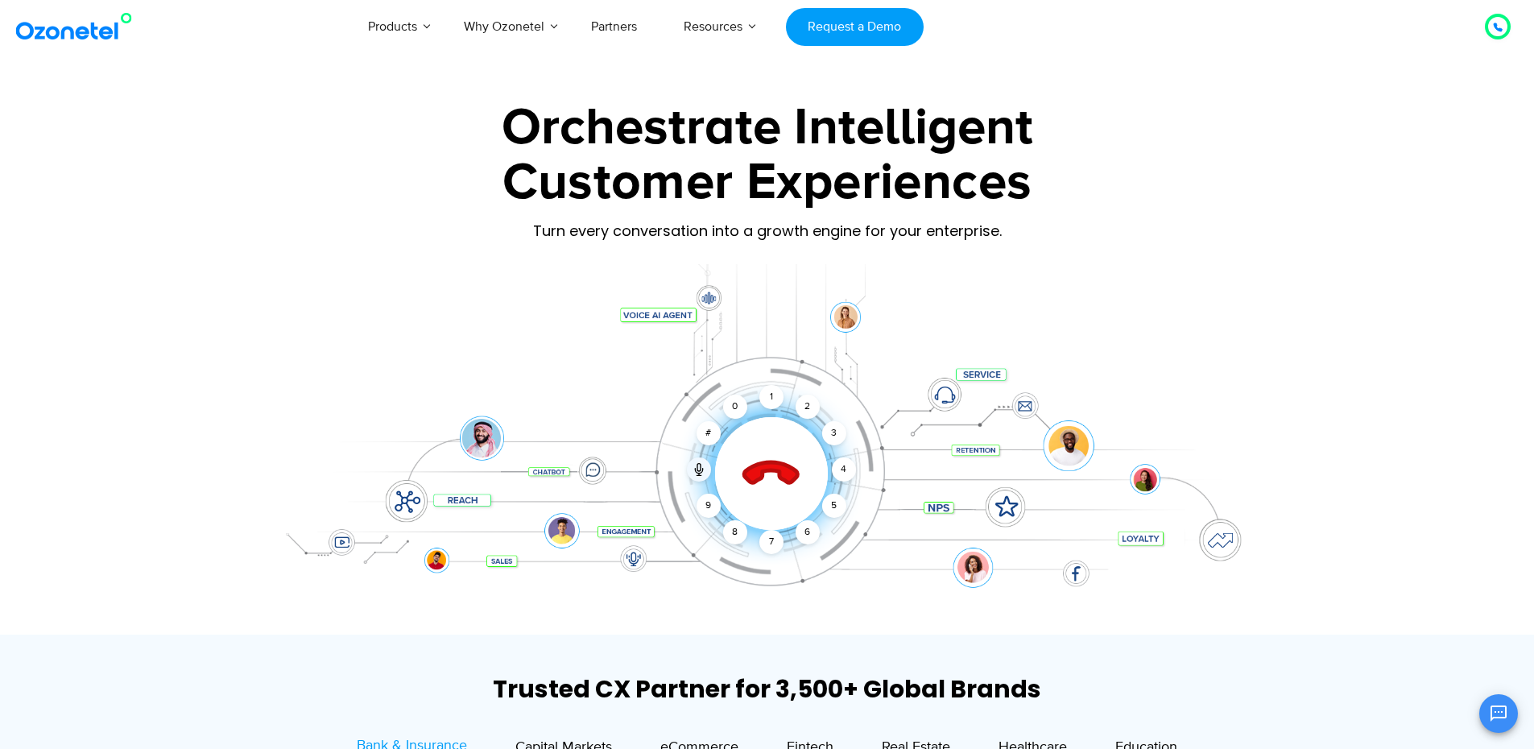
click at [770, 467] on icon at bounding box center [771, 474] width 56 height 56
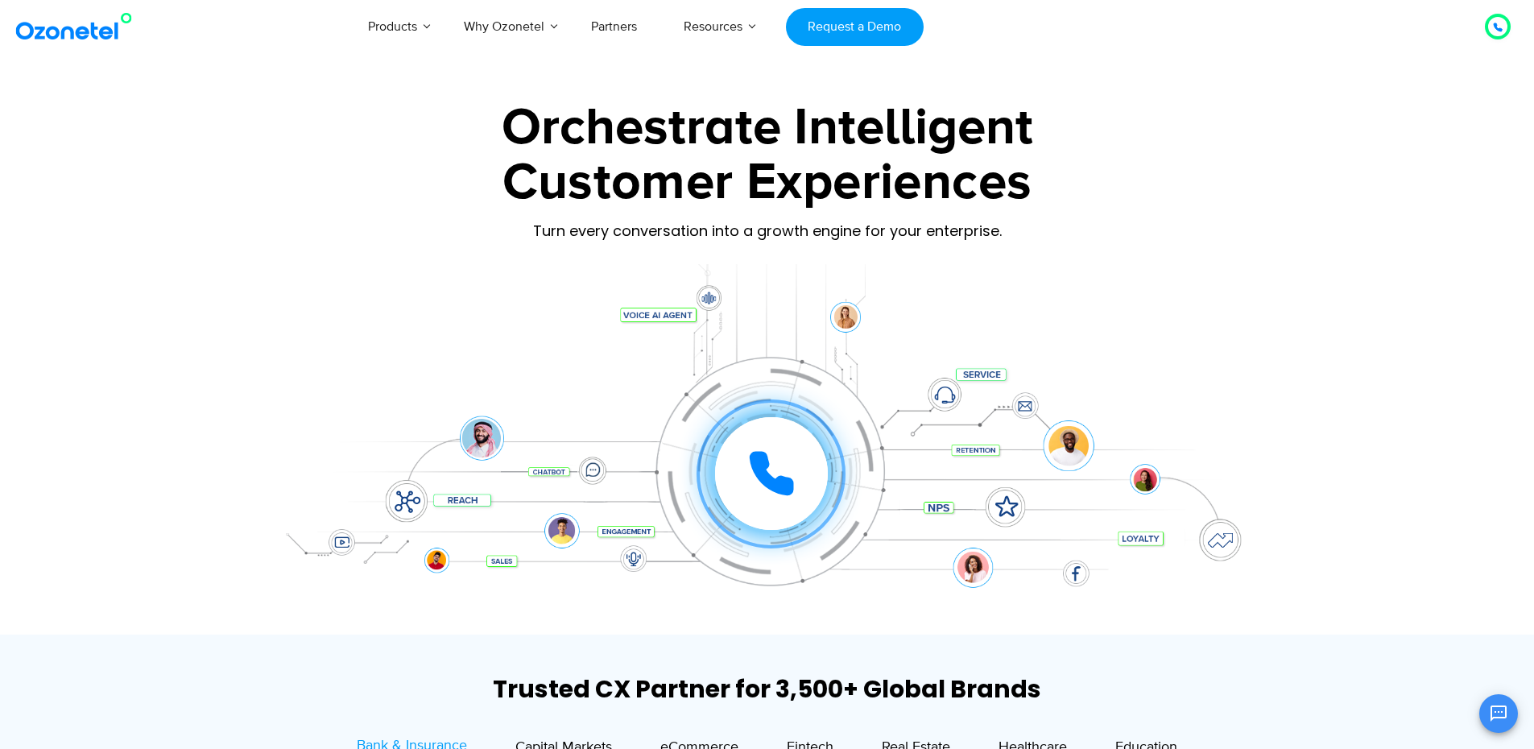
click at [1496, 27] on icon at bounding box center [1498, 27] width 8 height 8
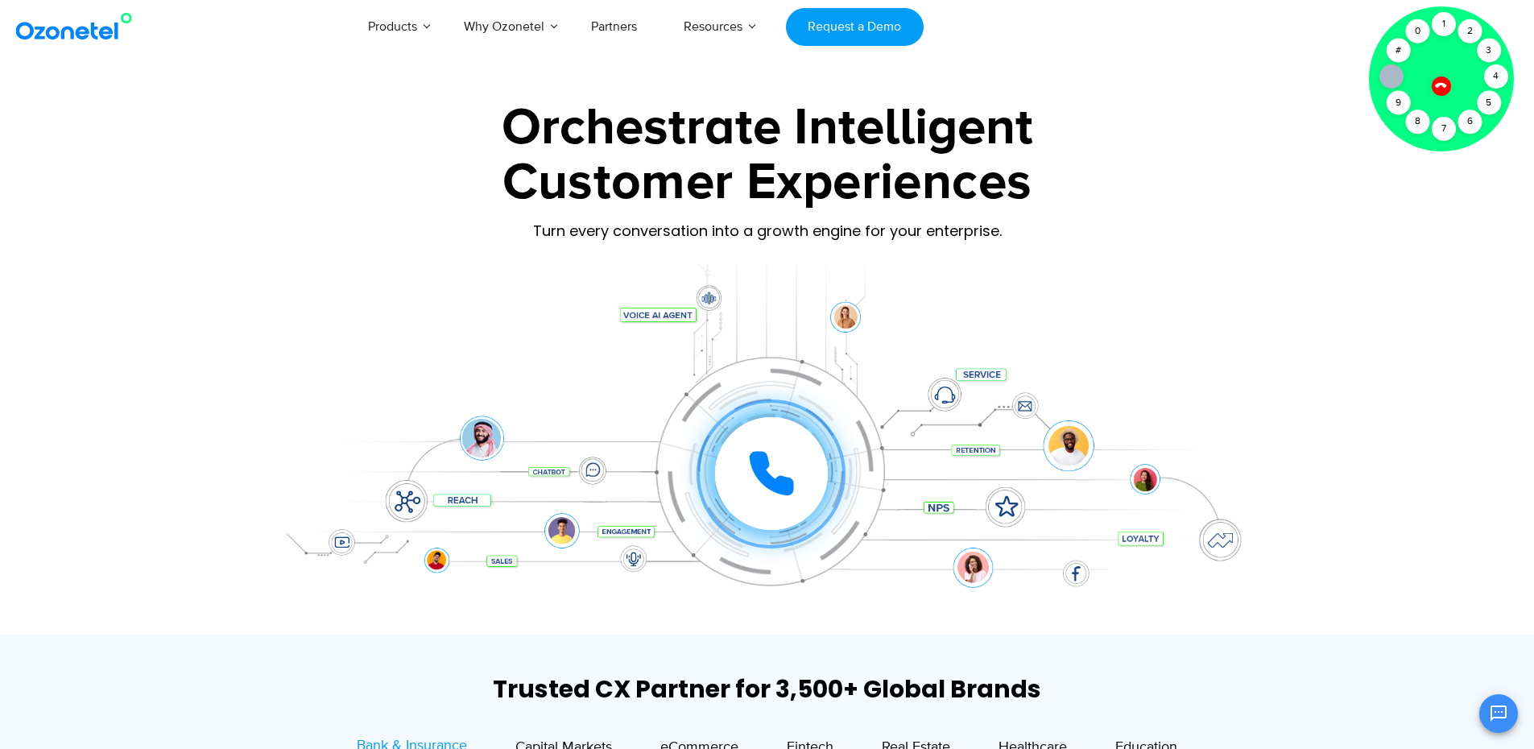
click at [1441, 88] on icon at bounding box center [1442, 85] width 14 height 14
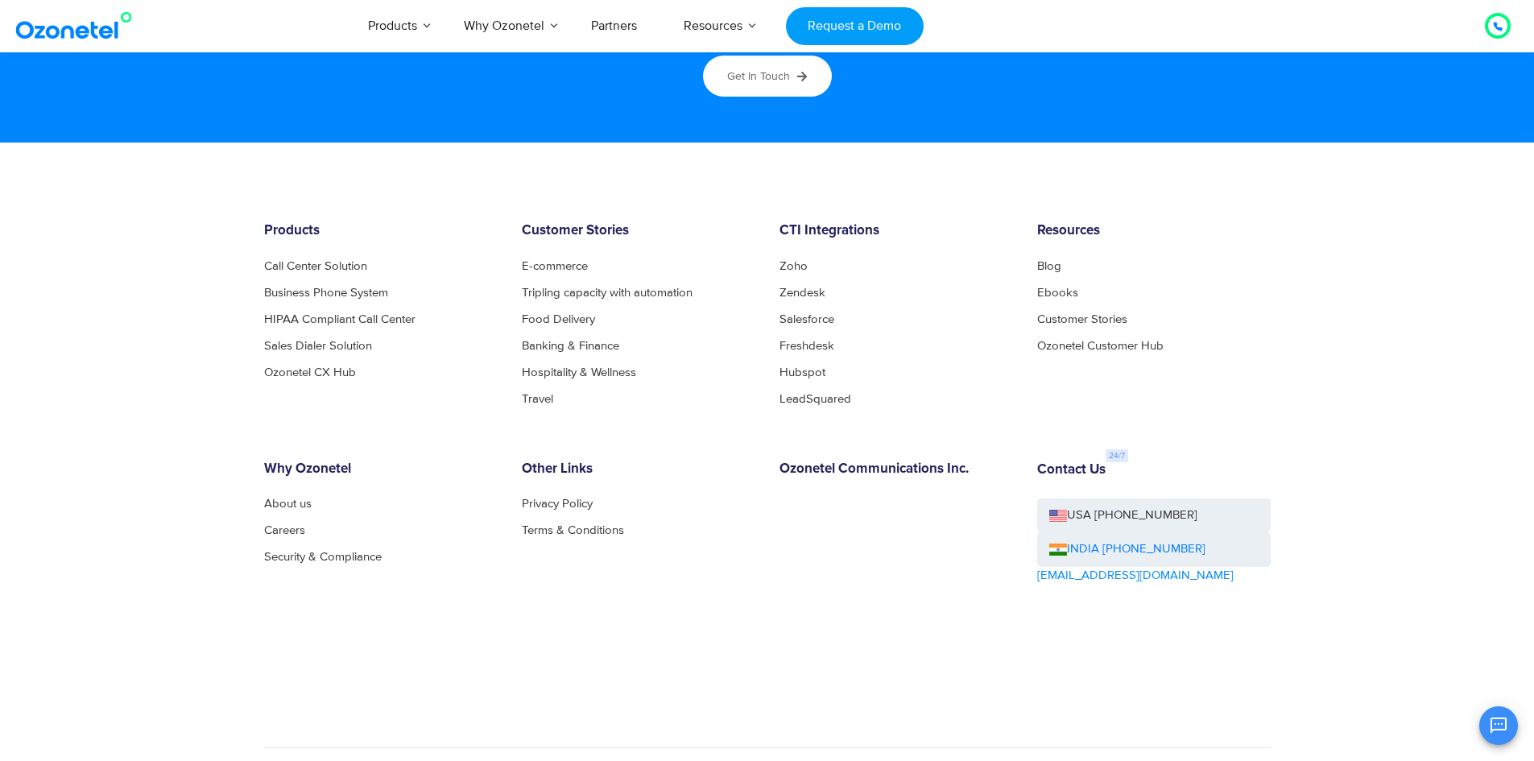
scroll to position [8707, 0]
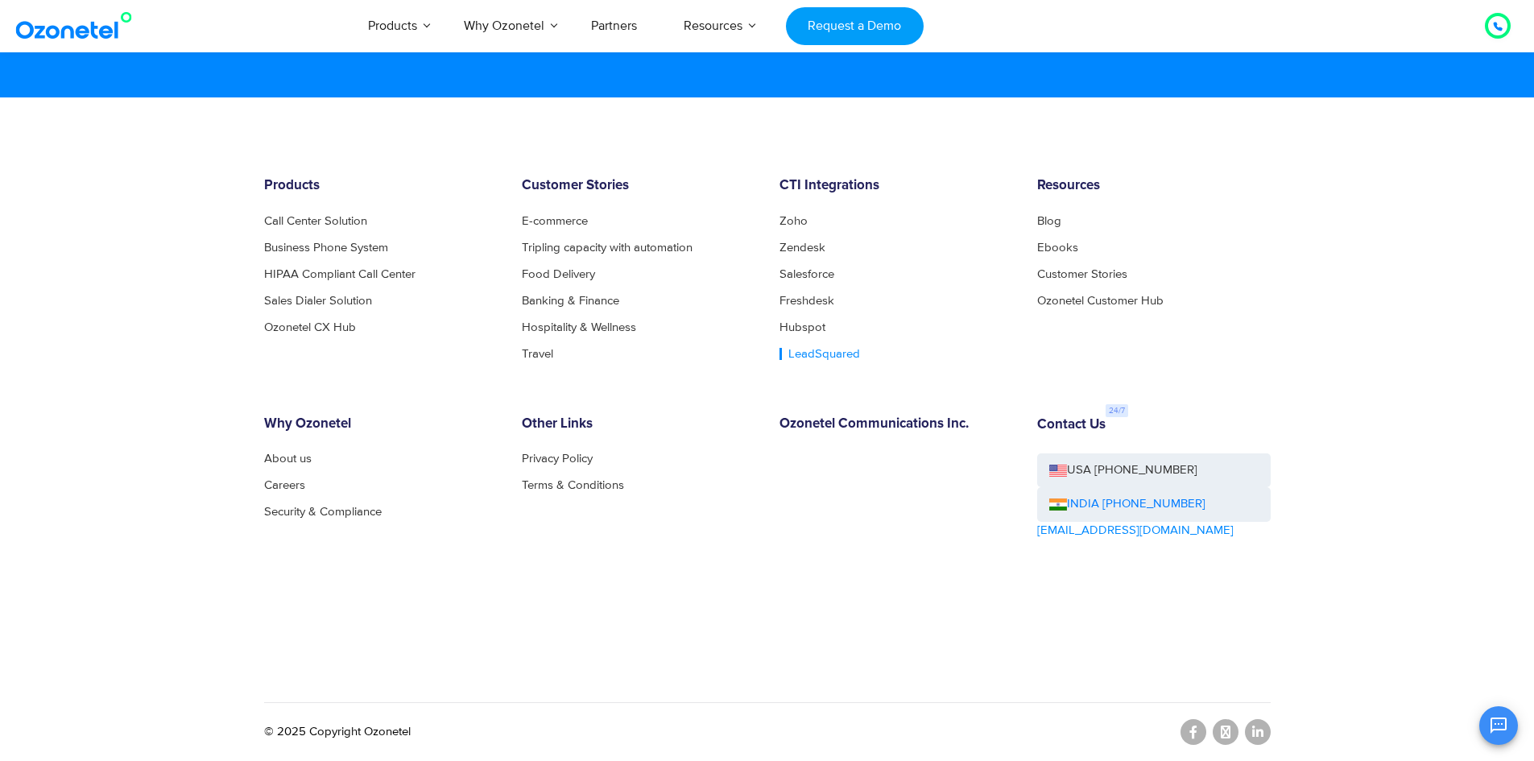
click at [800, 358] on link "LeadSquared" at bounding box center [820, 354] width 81 height 12
